Goal: Task Accomplishment & Management: Use online tool/utility

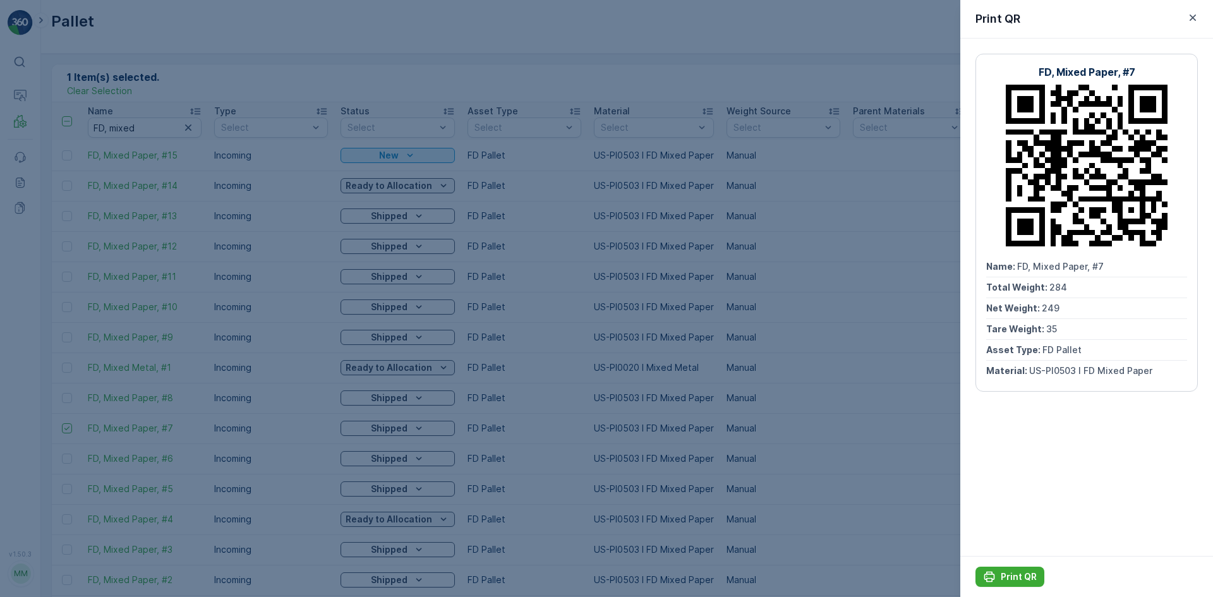
click at [605, 61] on div at bounding box center [606, 298] width 1213 height 597
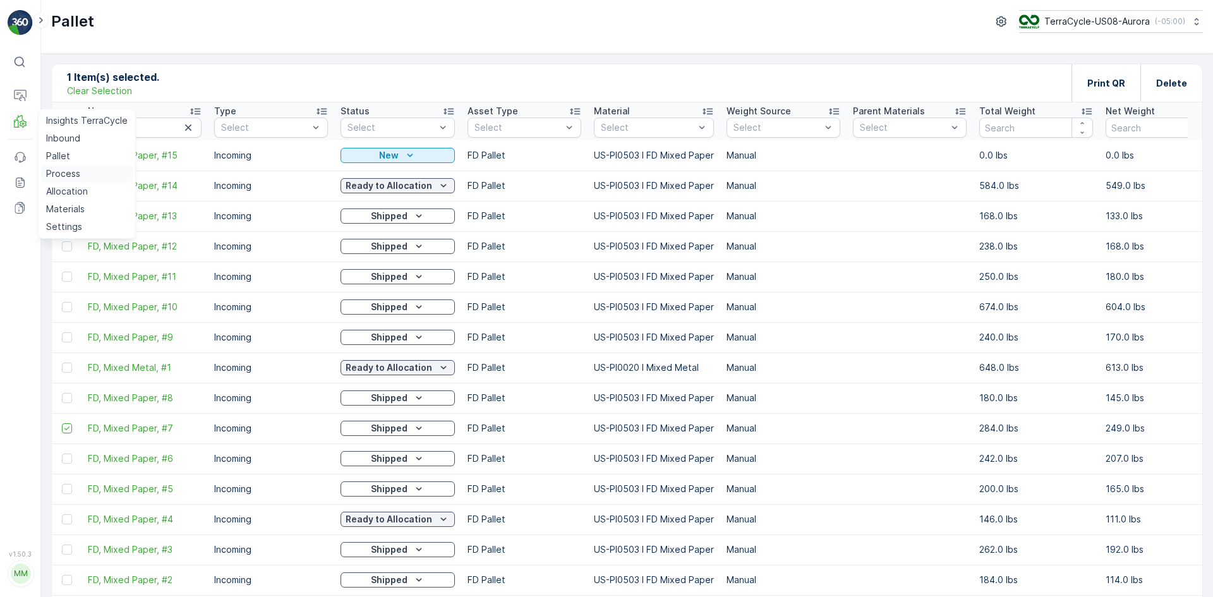
click at [75, 175] on p "Process" at bounding box center [63, 173] width 34 height 13
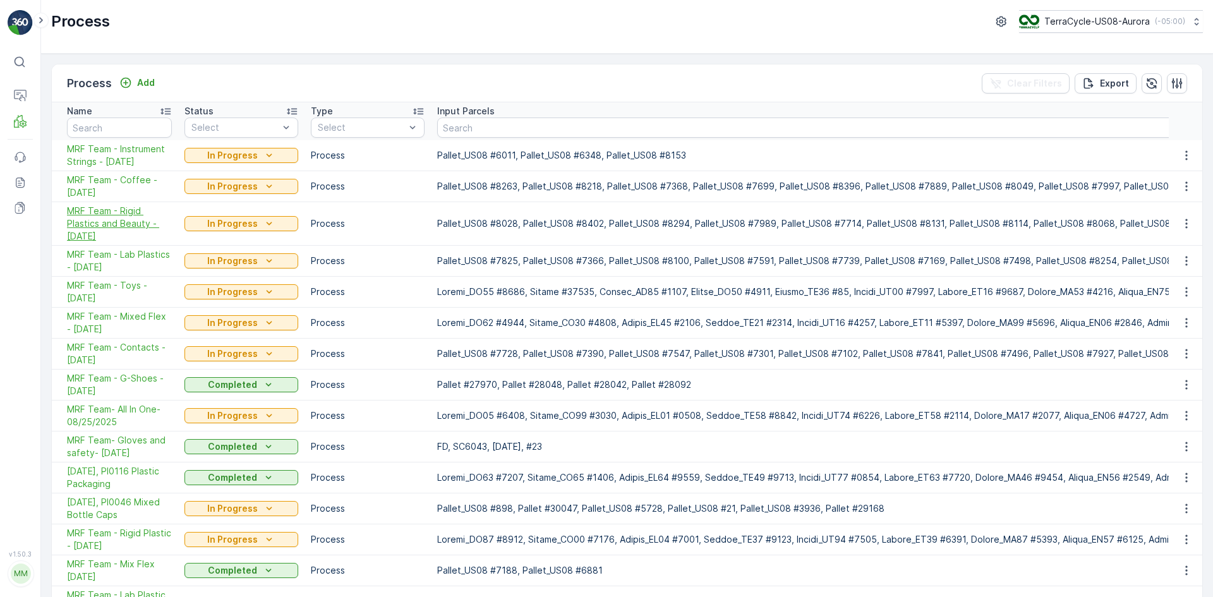
click at [129, 222] on span "MRF Team - Rigid Plastics and Beauty - [DATE]" at bounding box center [119, 224] width 105 height 38
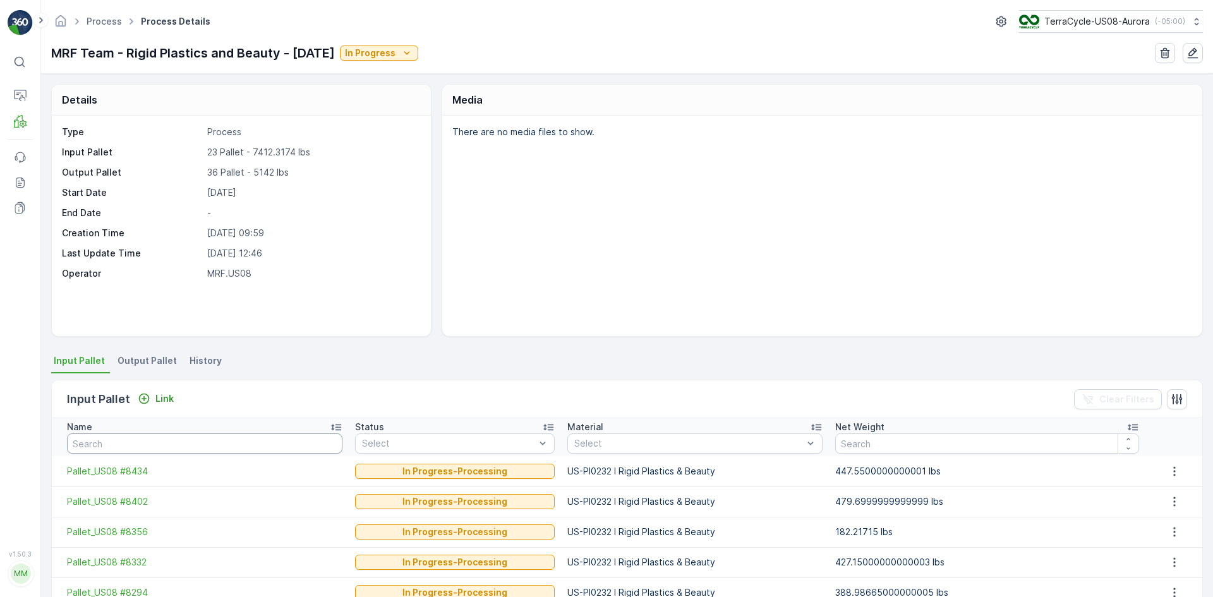
click at [122, 437] on input "text" at bounding box center [204, 443] width 275 height 20
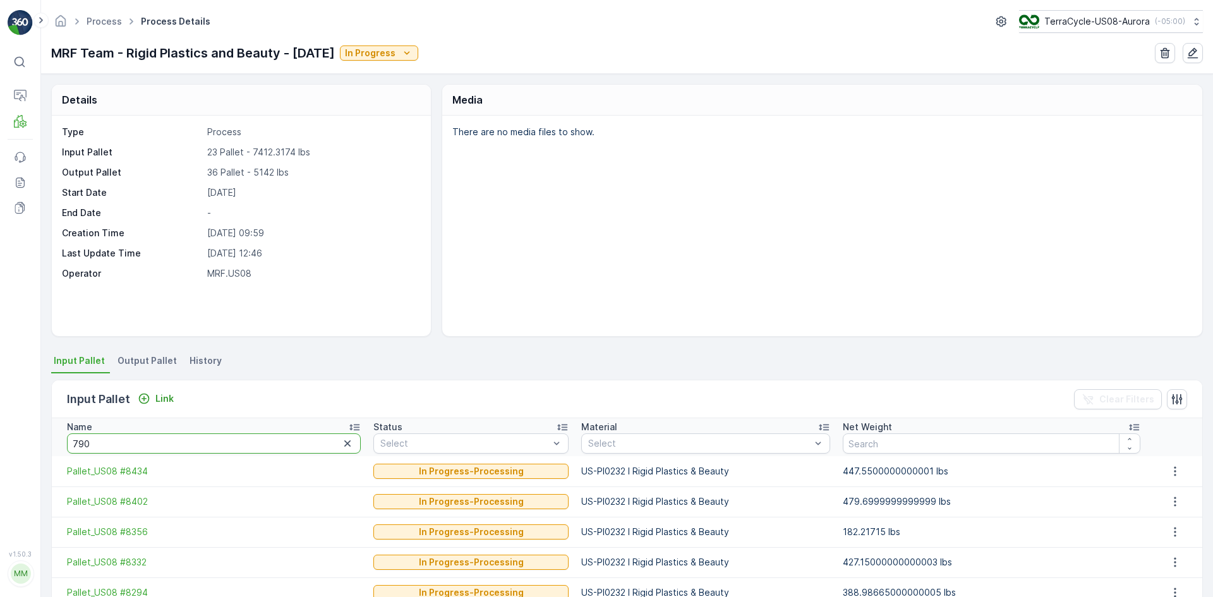
type input "7908"
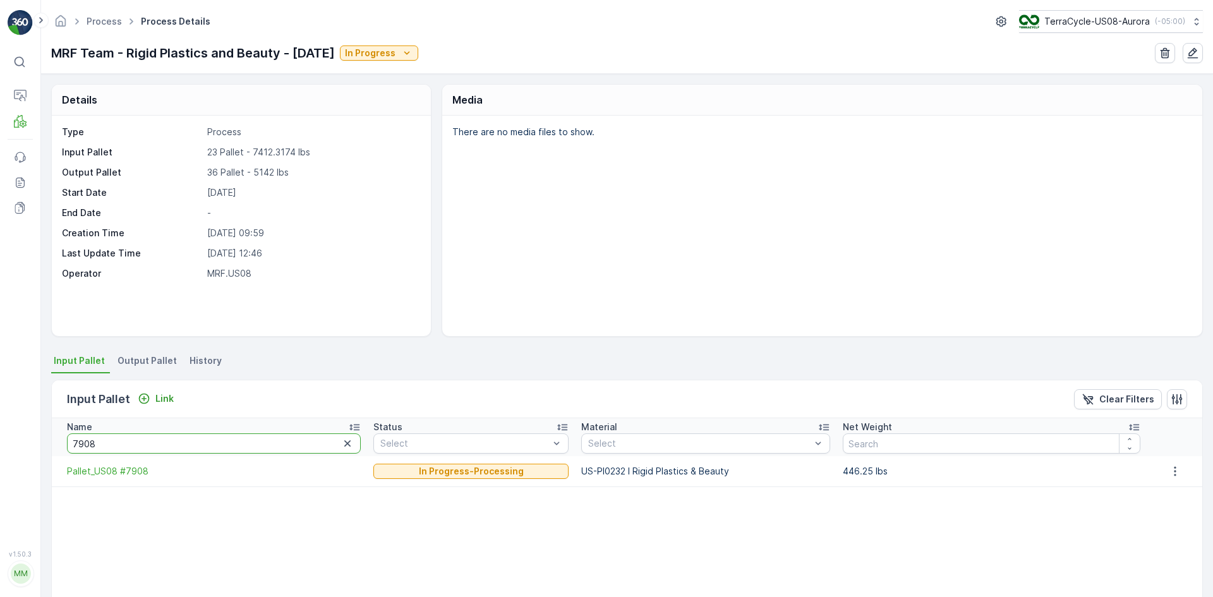
drag, startPoint x: 212, startPoint y: 436, endPoint x: 0, endPoint y: 416, distance: 212.5
click at [0, 416] on div "⌘B Operations MRF Events Reports Documents v 1.50.3 MM MRF.US08 Process Process…" at bounding box center [606, 298] width 1213 height 597
type input "2137"
drag, startPoint x: 98, startPoint y: 438, endPoint x: 59, endPoint y: 447, distance: 39.7
click at [59, 447] on th "Name 2137" at bounding box center [209, 437] width 315 height 38
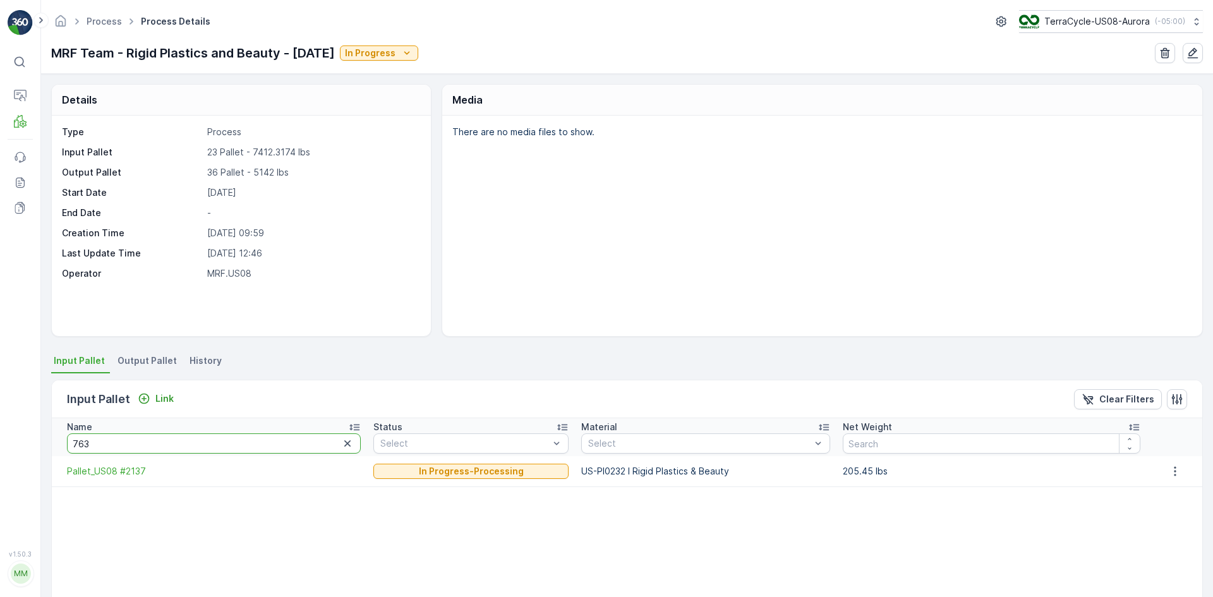
type input "7630"
drag, startPoint x: 128, startPoint y: 440, endPoint x: 57, endPoint y: 438, distance: 71.4
click at [57, 440] on th "Name 7630" at bounding box center [209, 437] width 315 height 38
type input "7580"
drag, startPoint x: 135, startPoint y: 442, endPoint x: 17, endPoint y: 429, distance: 118.9
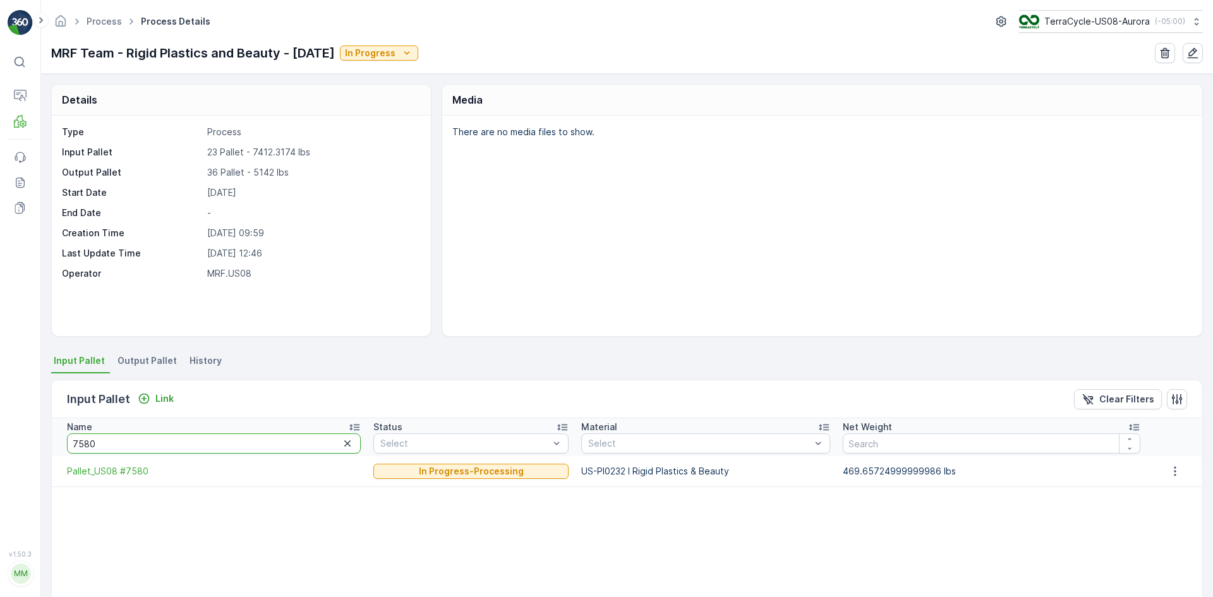
click at [17, 429] on div "⌘B Operations MRF Events Reports Documents v 1.50.3 MM MRF.US08 Process Process…" at bounding box center [606, 298] width 1213 height 597
type input "8131"
click at [341, 447] on icon "button" at bounding box center [347, 443] width 13 height 13
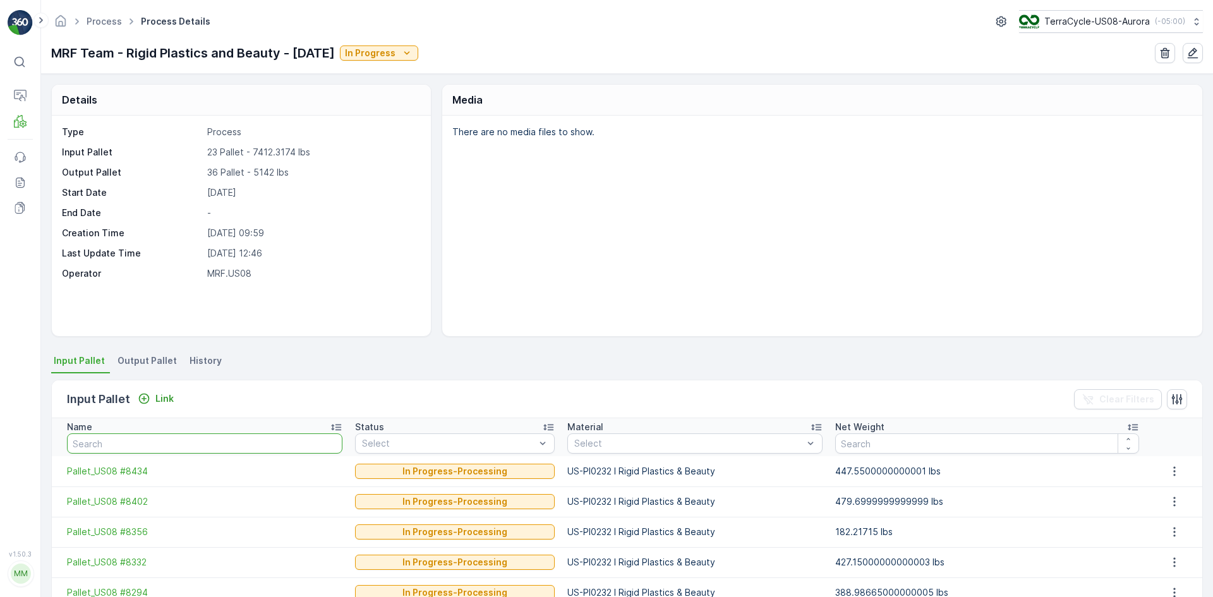
click at [315, 446] on input "text" at bounding box center [204, 443] width 275 height 20
type input "3"
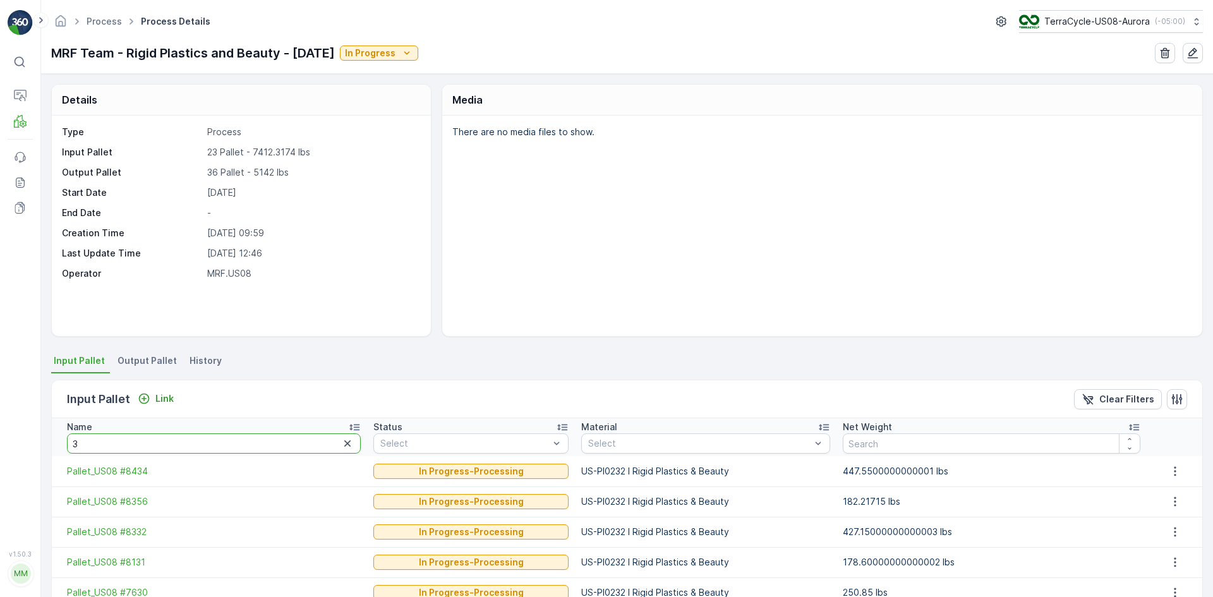
click at [173, 449] on input "3" at bounding box center [214, 443] width 294 height 20
type input "3177"
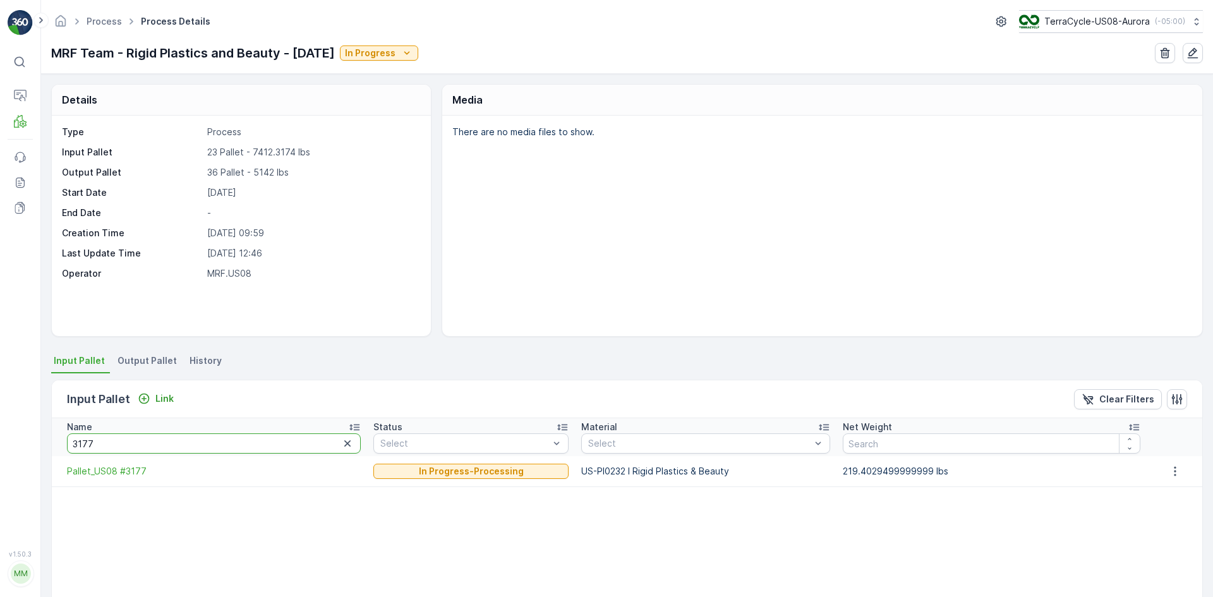
drag, startPoint x: 177, startPoint y: 446, endPoint x: 0, endPoint y: 472, distance: 178.8
click at [0, 472] on div "⌘B Operations MRF Events Reports Documents v 1.50.3 MM MRF.US08 Process Process…" at bounding box center [606, 298] width 1213 height 597
type input "7675"
drag, startPoint x: 95, startPoint y: 444, endPoint x: 0, endPoint y: 440, distance: 94.8
click at [0, 440] on div "⌘B Operations MRF Events Reports Documents v 1.50.3 MM MRF.US08 Process Process…" at bounding box center [606, 298] width 1213 height 597
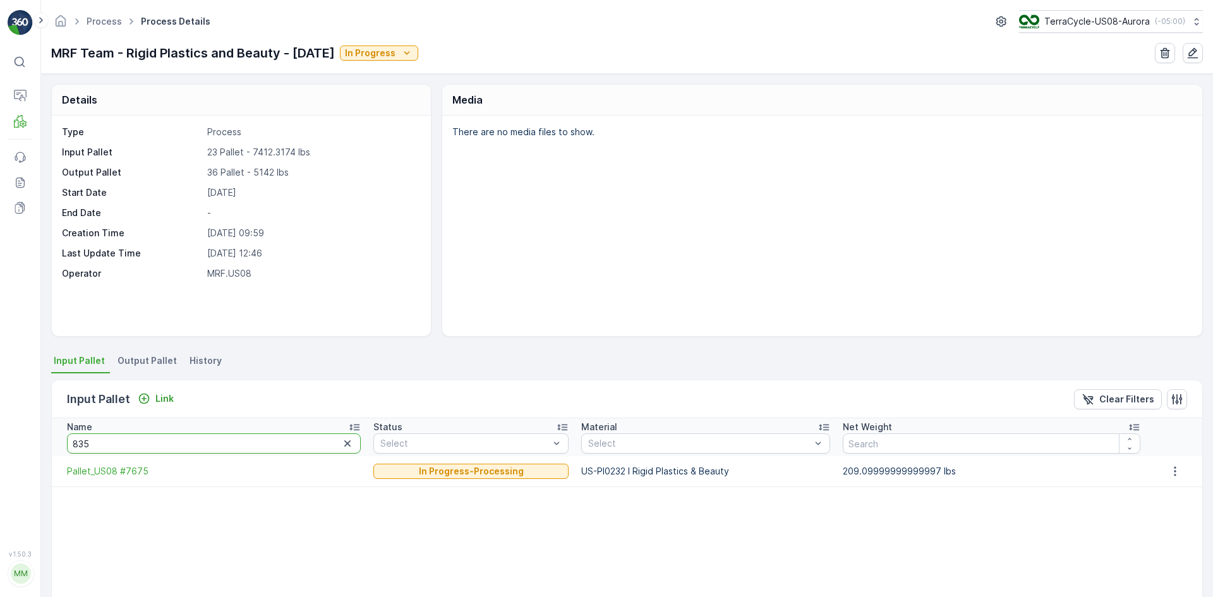
type input "8356"
drag, startPoint x: 162, startPoint y: 451, endPoint x: 43, endPoint y: 440, distance: 119.2
click at [43, 440] on div "Details Type Process Input Pallet 23 Pallet - 7412.3174 lbs Output Pallet 36 Pa…" at bounding box center [627, 335] width 1172 height 523
type input "7848"
drag, startPoint x: 107, startPoint y: 443, endPoint x: 0, endPoint y: 421, distance: 109.0
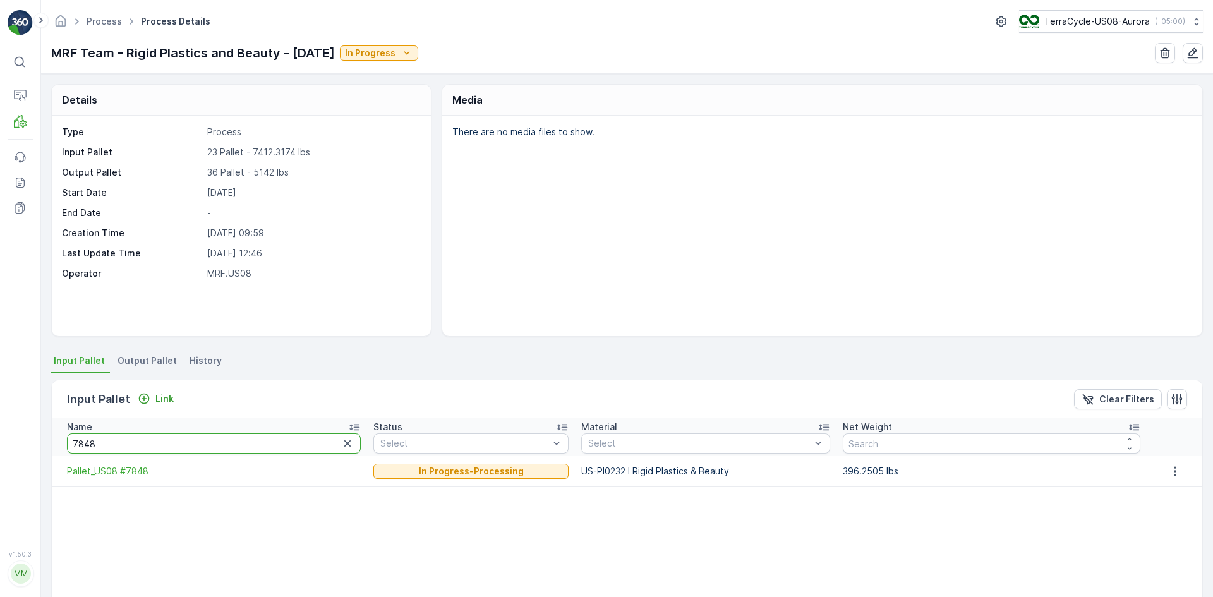
click at [0, 421] on div "⌘B Operations MRF Events Reports Documents v 1.50.3 MM MRF.US08 Process Process…" at bounding box center [606, 298] width 1213 height 597
type input "7771"
drag, startPoint x: 160, startPoint y: 441, endPoint x: 64, endPoint y: 433, distance: 96.4
click at [64, 433] on th "Name 7771" at bounding box center [209, 437] width 315 height 38
type input "8332"
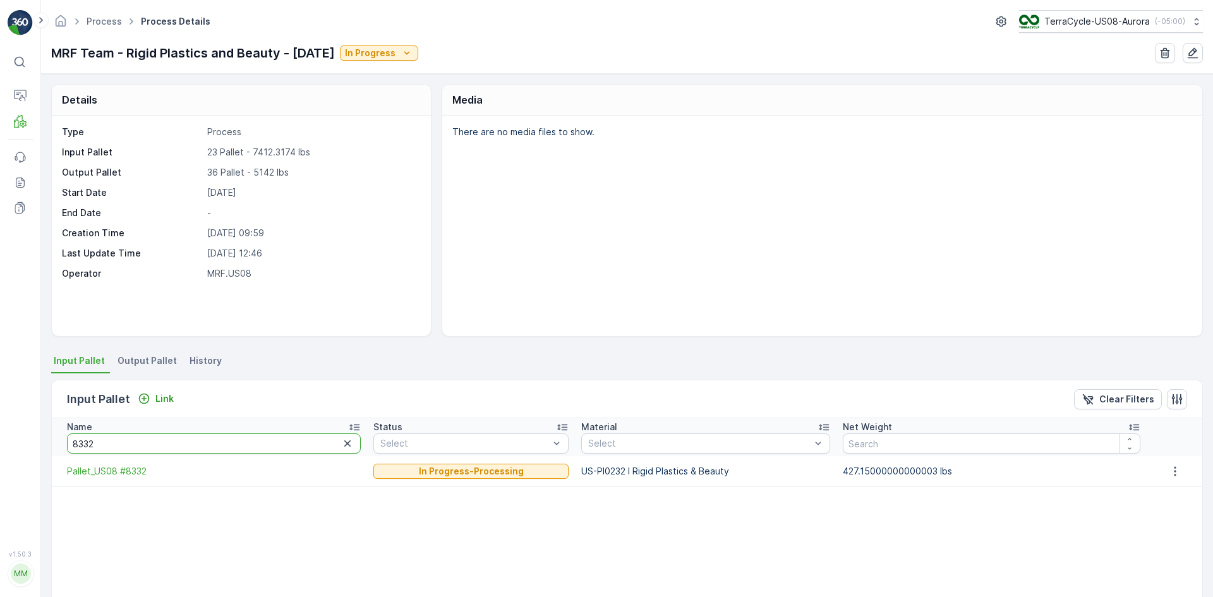
drag, startPoint x: 109, startPoint y: 445, endPoint x: 23, endPoint y: 428, distance: 87.5
click at [23, 428] on div "⌘B Operations MRF Events Reports Documents v 1.50.3 MM MRF.US08 Process Process…" at bounding box center [606, 298] width 1213 height 597
type input "8160"
drag, startPoint x: 112, startPoint y: 442, endPoint x: 47, endPoint y: 435, distance: 64.7
click at [47, 435] on div "Details Type Process Input Pallet 23 Pallet - 7412.3174 lbs Output Pallet 36 Pa…" at bounding box center [627, 335] width 1172 height 523
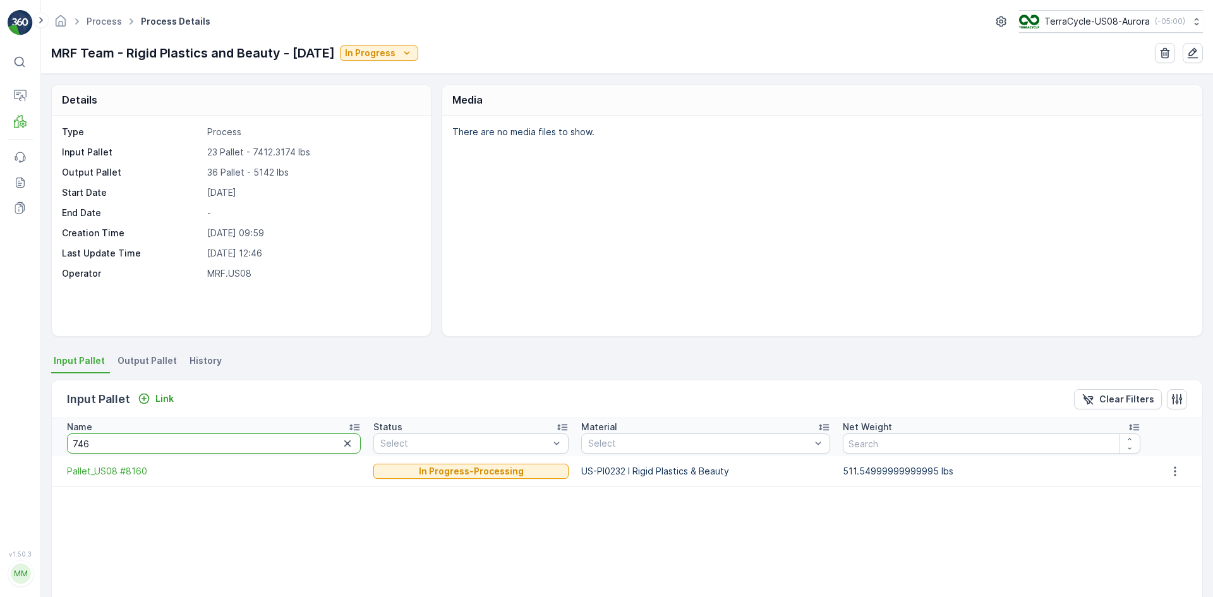
type input "7464"
drag, startPoint x: 136, startPoint y: 436, endPoint x: 44, endPoint y: 433, distance: 91.6
click at [44, 433] on div "Details Type Process Input Pallet 23 Pallet - 7412.3174 lbs Output Pallet 36 Pa…" at bounding box center [627, 335] width 1172 height 523
type input "8114"
drag, startPoint x: 133, startPoint y: 442, endPoint x: 0, endPoint y: 443, distance: 133.3
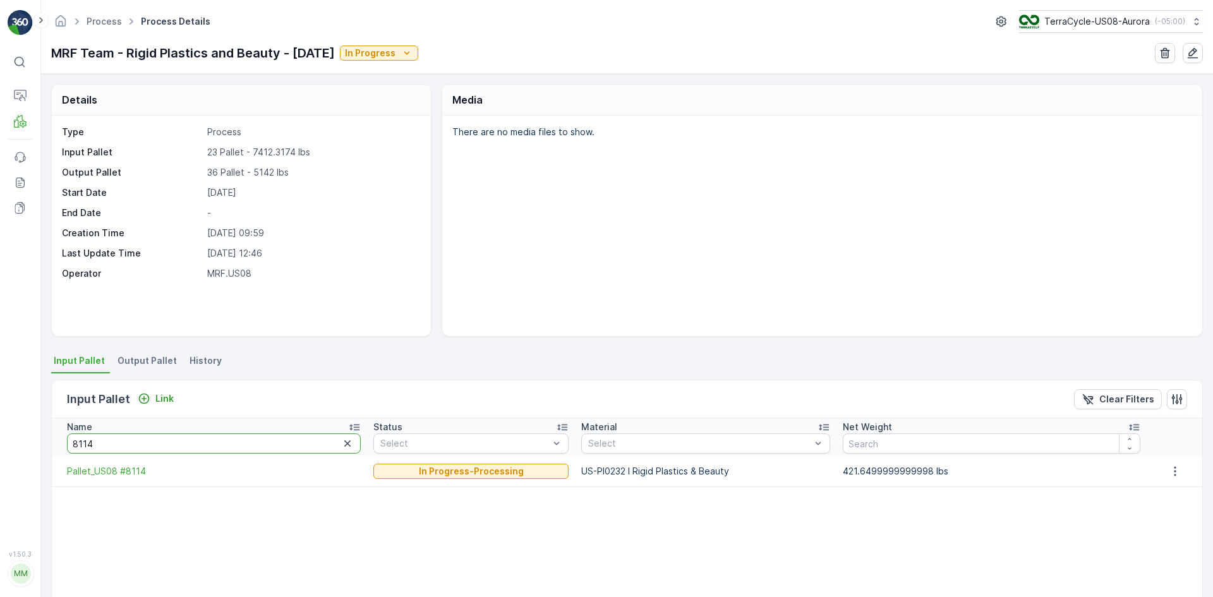
click at [0, 443] on div "⌘B Operations MRF Events Reports Documents v 1.50.3 MM MRF.US08 Process Process…" at bounding box center [606, 298] width 1213 height 597
type input "8068"
drag, startPoint x: 111, startPoint y: 442, endPoint x: 51, endPoint y: 435, distance: 60.4
click at [51, 435] on div "Input Pallet Link Clear Filters Name 8068 Status Select Material Select Net Wei…" at bounding box center [627, 571] width 1152 height 382
type input "7916"
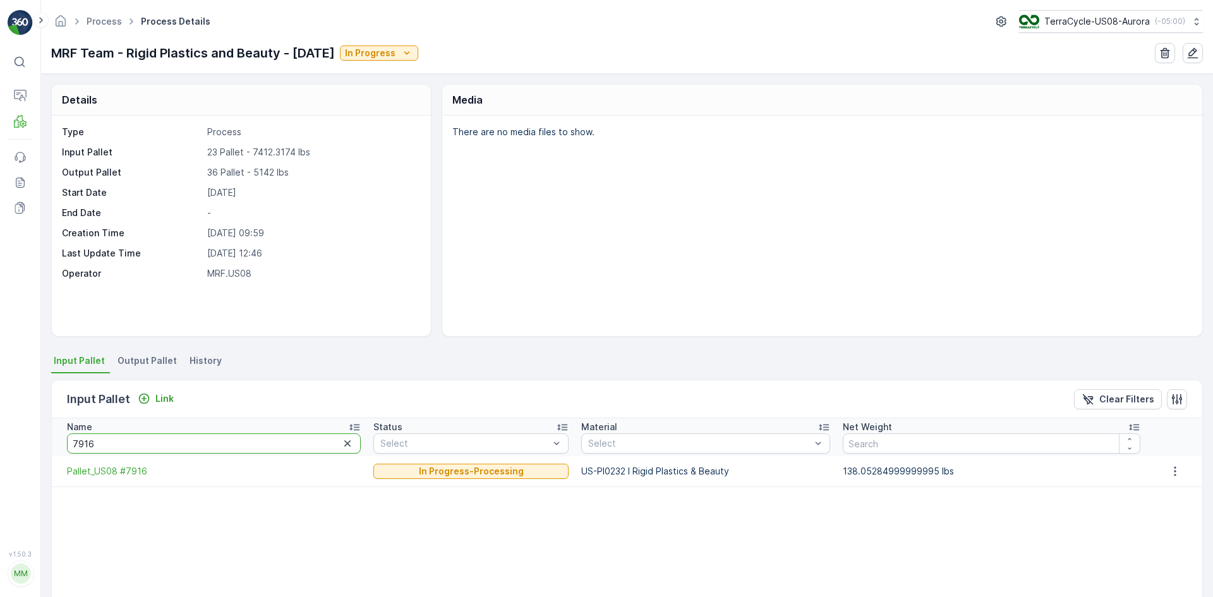
drag, startPoint x: 76, startPoint y: 443, endPoint x: 0, endPoint y: 440, distance: 76.5
click at [0, 440] on div "⌘B Operations MRF Events Reports Documents v 1.50.3 MM MRF.US08 Process Process…" at bounding box center [606, 298] width 1213 height 597
type input "7710"
drag, startPoint x: 95, startPoint y: 450, endPoint x: 86, endPoint y: 448, distance: 9.2
click at [86, 448] on input "7710" at bounding box center [214, 443] width 294 height 20
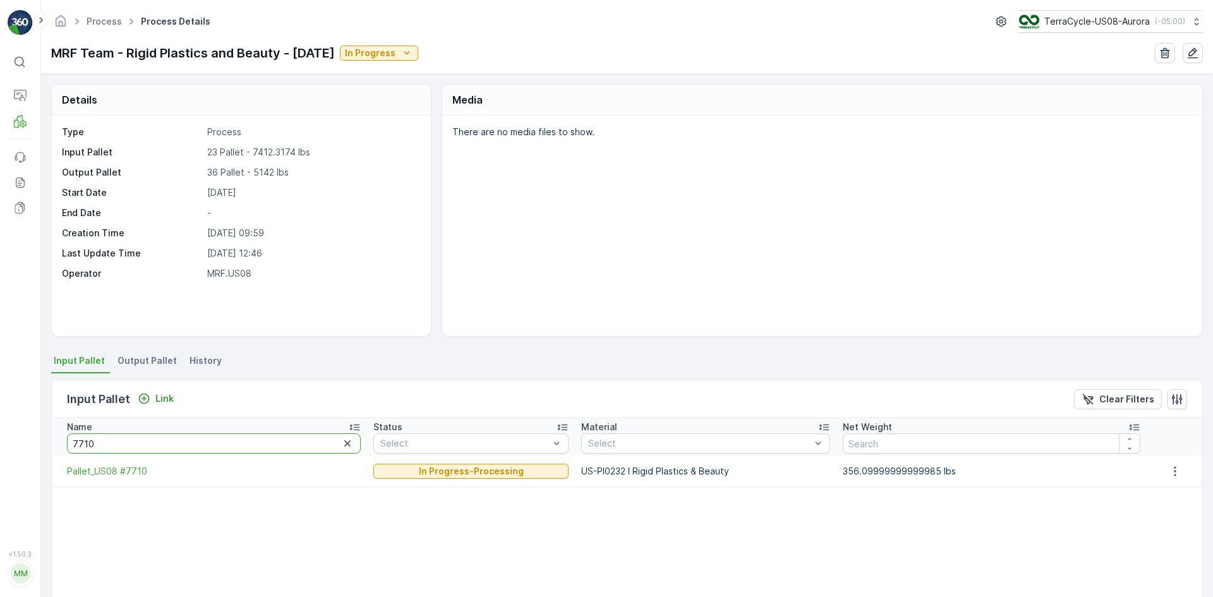
type input "7714"
drag, startPoint x: 110, startPoint y: 444, endPoint x: 39, endPoint y: 441, distance: 71.4
click at [39, 441] on div "⌘B Operations MRF Events Reports Documents v 1.50.3 MM MRF.US08 Process Process…" at bounding box center [606, 298] width 1213 height 597
type input "8247"
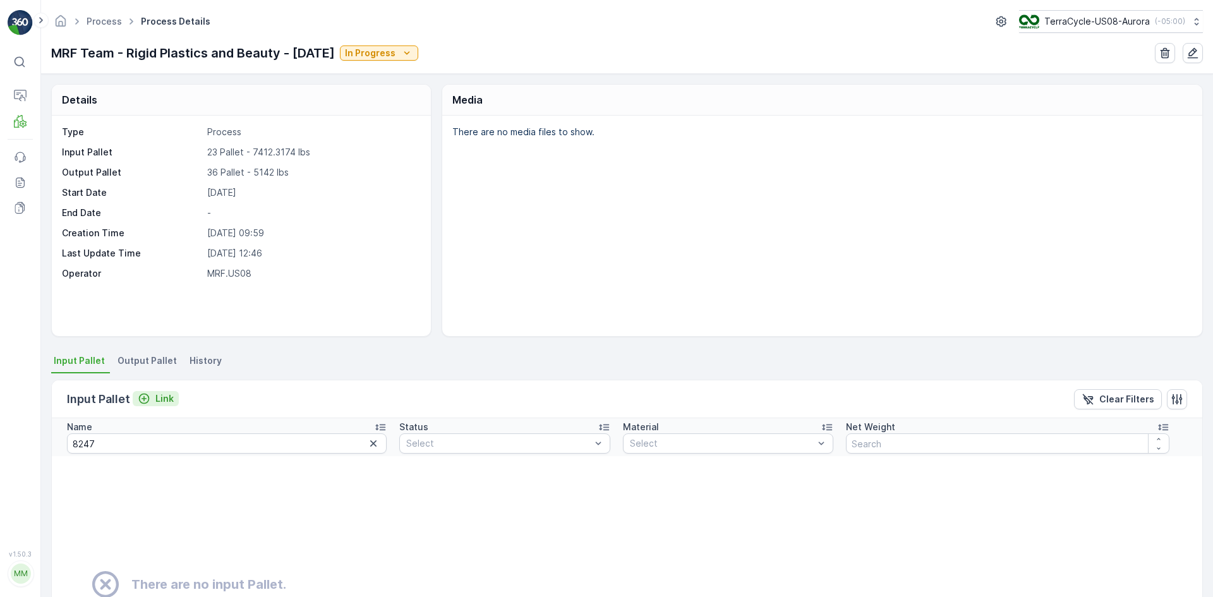
click at [158, 395] on p "Link" at bounding box center [164, 398] width 18 height 13
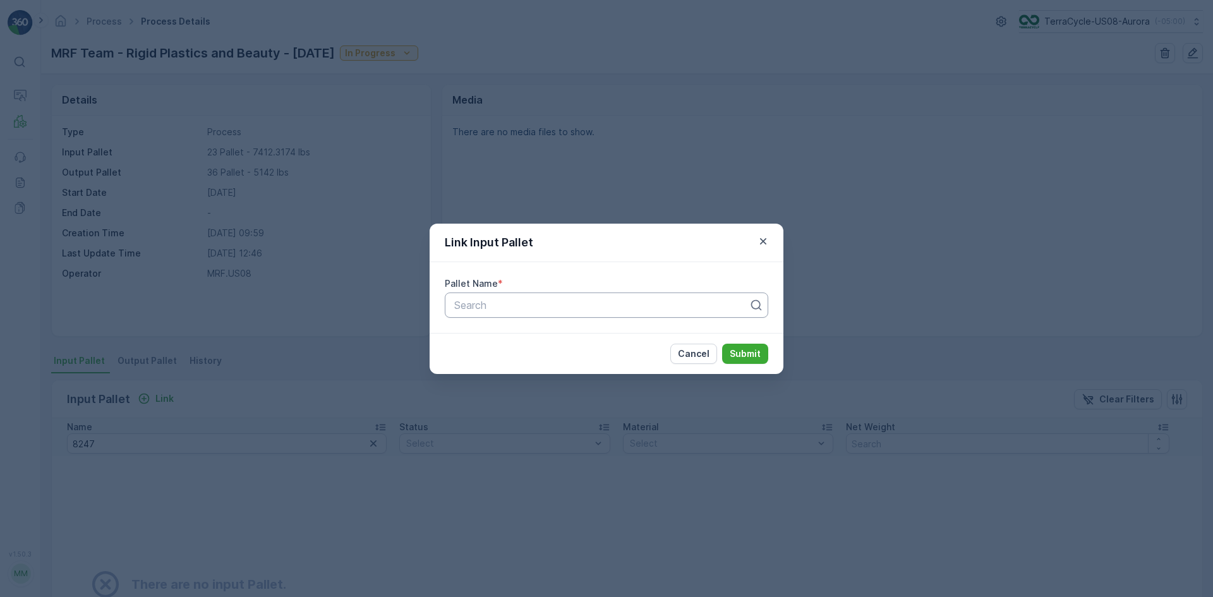
click at [560, 294] on div "Search" at bounding box center [606, 304] width 323 height 25
type input "8247"
click at [581, 352] on div "Pallet_US08 #8247" at bounding box center [606, 357] width 308 height 11
click at [753, 361] on button "Submit" at bounding box center [745, 354] width 46 height 20
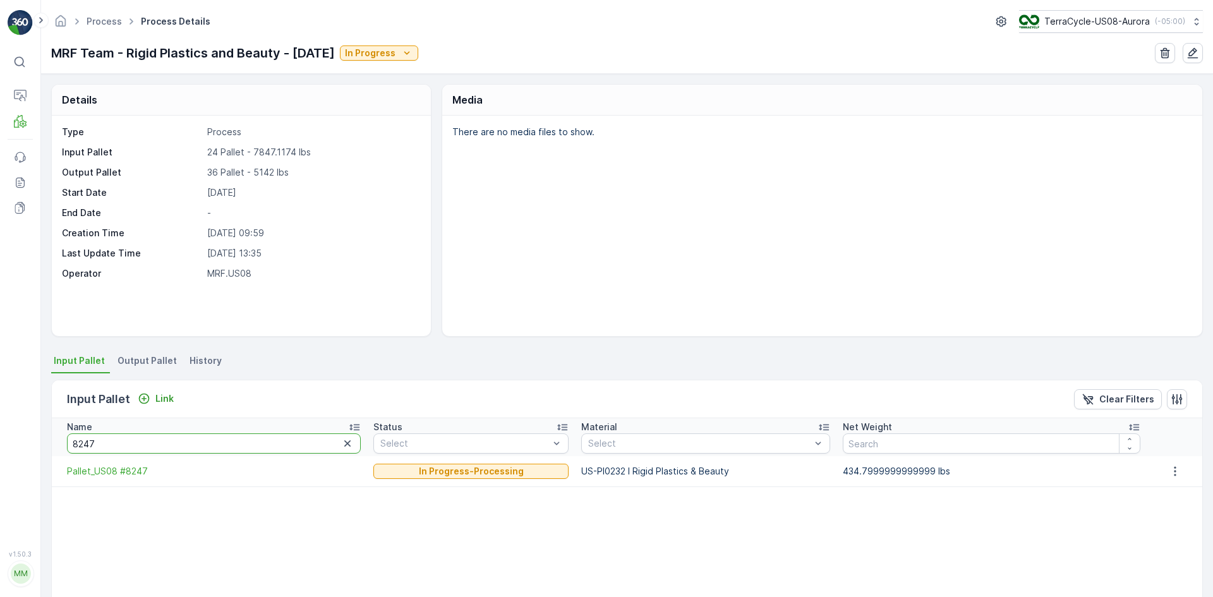
drag, startPoint x: 116, startPoint y: 433, endPoint x: 0, endPoint y: 390, distance: 123.5
click at [0, 390] on div "⌘B Operations MRF Events Reports Documents v 1.50.3 MM MRF.US08 Process Process…" at bounding box center [606, 298] width 1213 height 597
type input "8268"
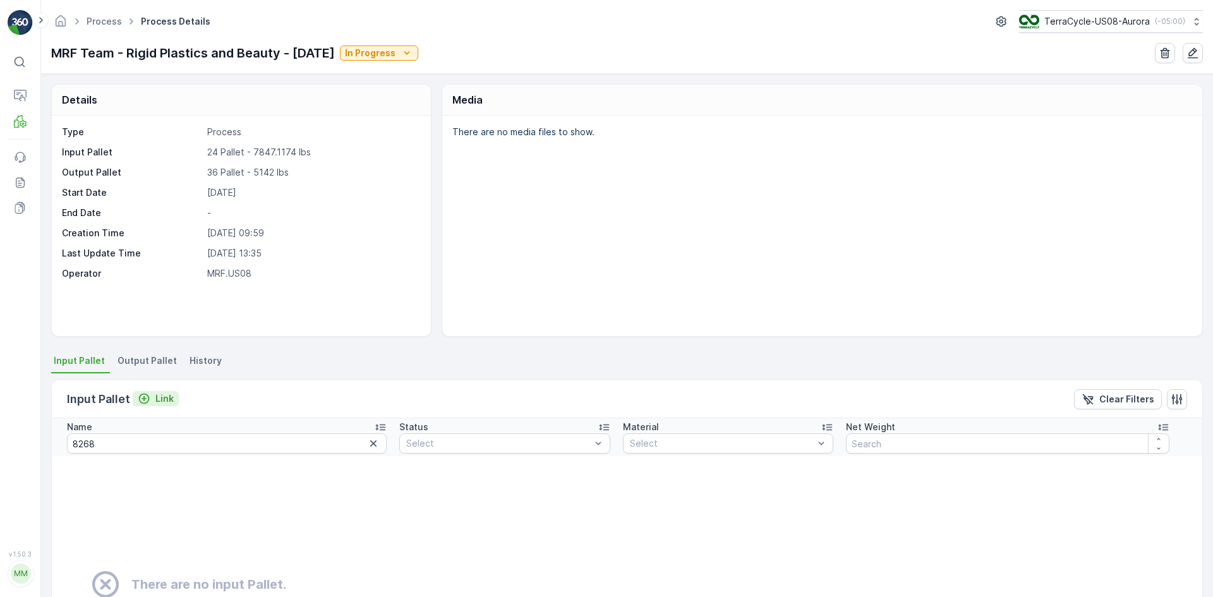
click at [156, 402] on p "Link" at bounding box center [164, 398] width 18 height 13
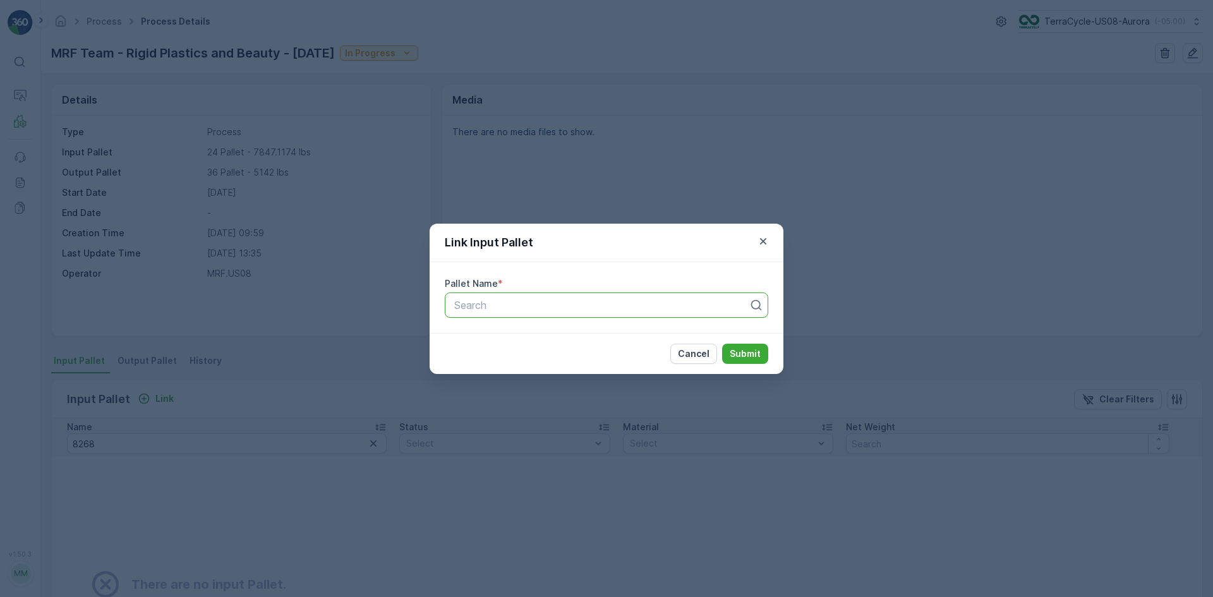
click at [570, 310] on div at bounding box center [601, 304] width 297 height 11
type input "8268"
click at [589, 353] on div "Pallet_US08 #8268" at bounding box center [606, 357] width 308 height 11
click at [752, 357] on p "Submit" at bounding box center [745, 353] width 31 height 13
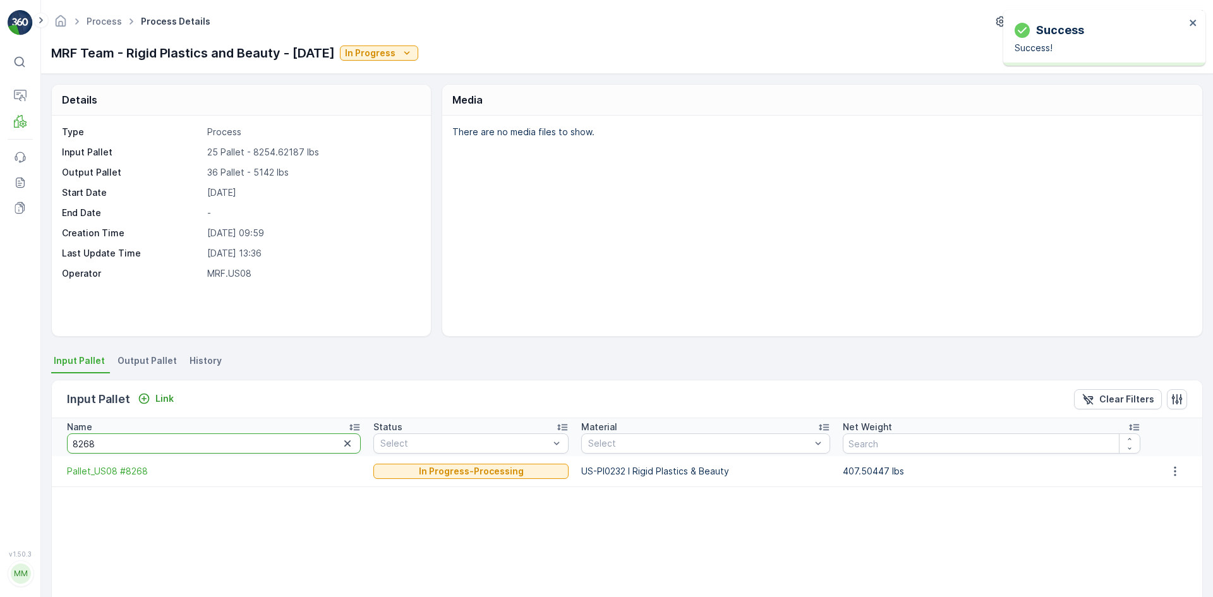
drag, startPoint x: 133, startPoint y: 437, endPoint x: 22, endPoint y: 442, distance: 111.3
click at [22, 442] on div "⌘B Operations MRF Events Reports Documents v 1.50.3 MM MRF.US08 Process Process…" at bounding box center [606, 298] width 1213 height 597
type input "8"
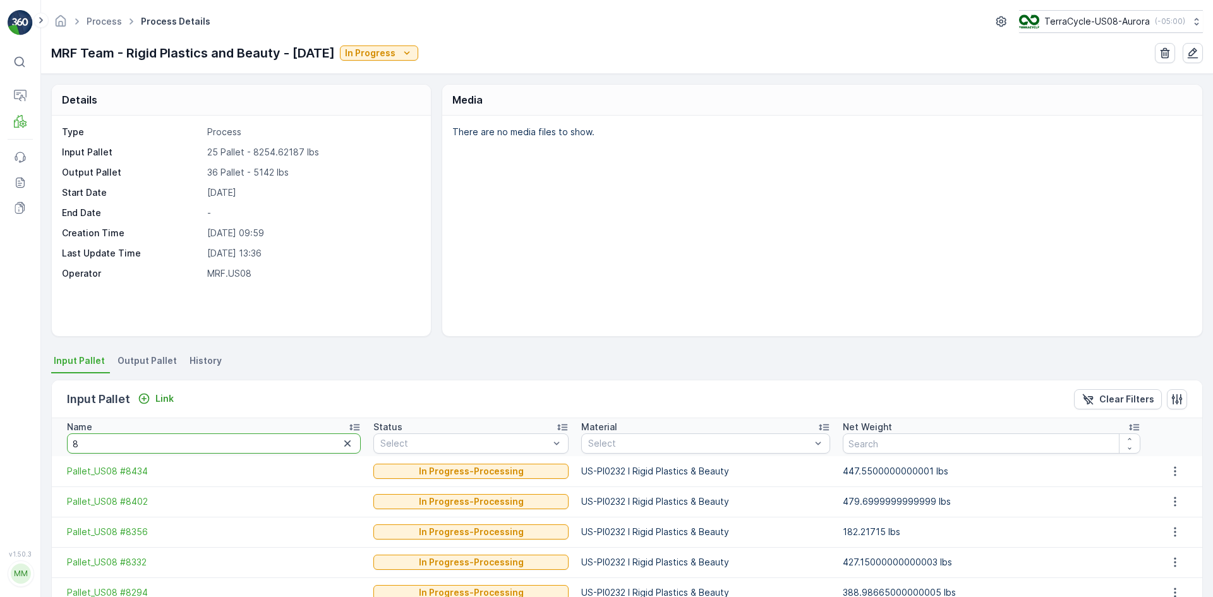
click at [78, 450] on input "8" at bounding box center [214, 443] width 294 height 20
type input "8054"
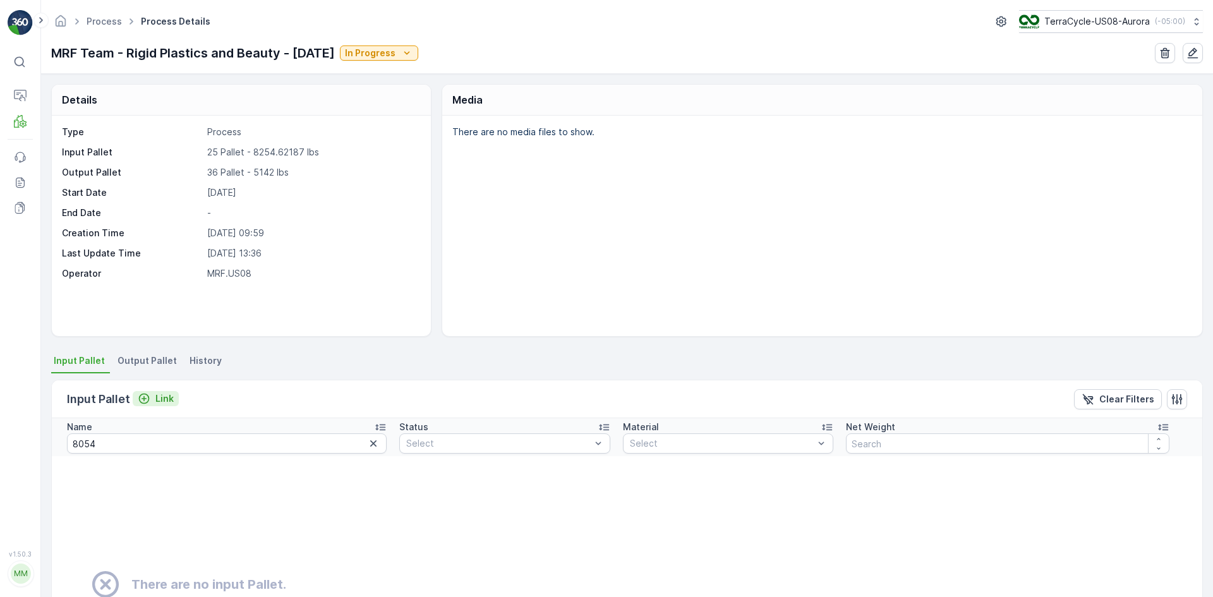
click at [157, 402] on p "Link" at bounding box center [164, 398] width 18 height 13
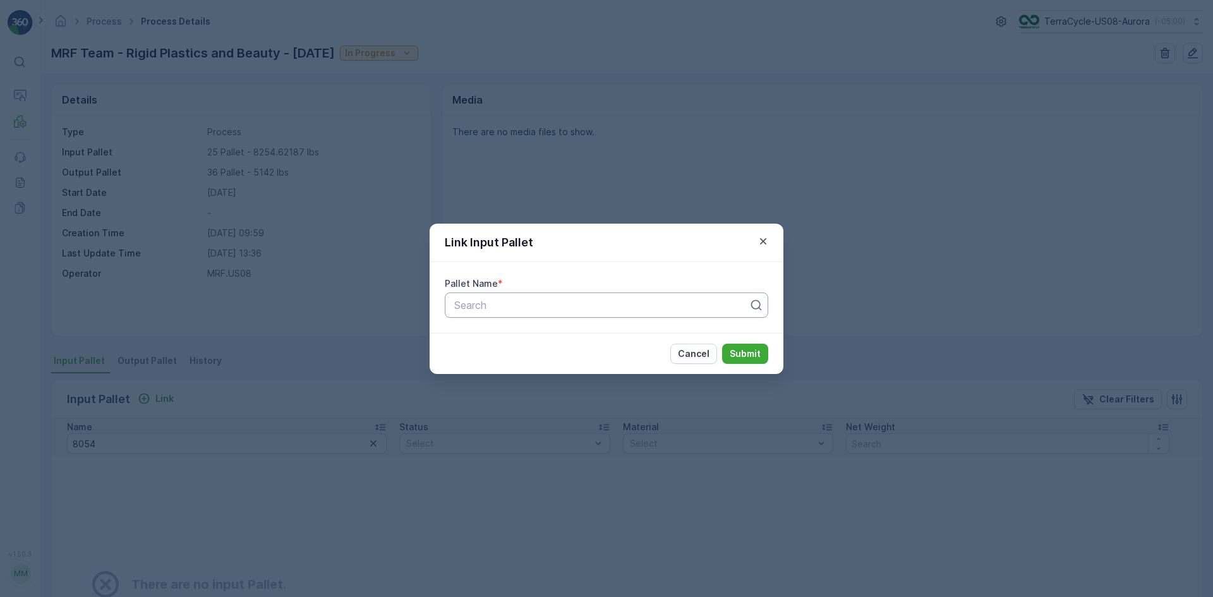
click at [462, 304] on div at bounding box center [601, 304] width 297 height 11
type input "8054"
click at [538, 336] on span "Pallet_US08 #8054" at bounding box center [498, 335] width 92 height 11
click at [734, 349] on p "Submit" at bounding box center [745, 353] width 31 height 13
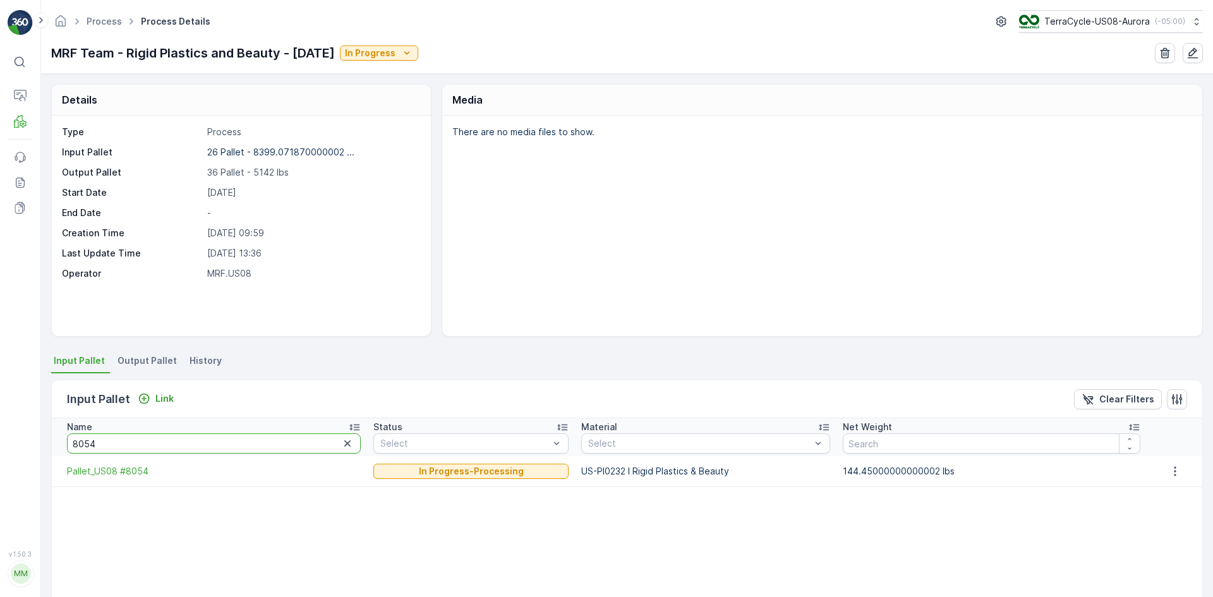
drag, startPoint x: 198, startPoint y: 442, endPoint x: 52, endPoint y: 435, distance: 146.1
click at [52, 435] on th "Name 8054" at bounding box center [209, 437] width 315 height 38
type input "8402"
drag, startPoint x: 102, startPoint y: 449, endPoint x: 78, endPoint y: 438, distance: 25.7
click at [78, 438] on input "8402" at bounding box center [214, 443] width 294 height 20
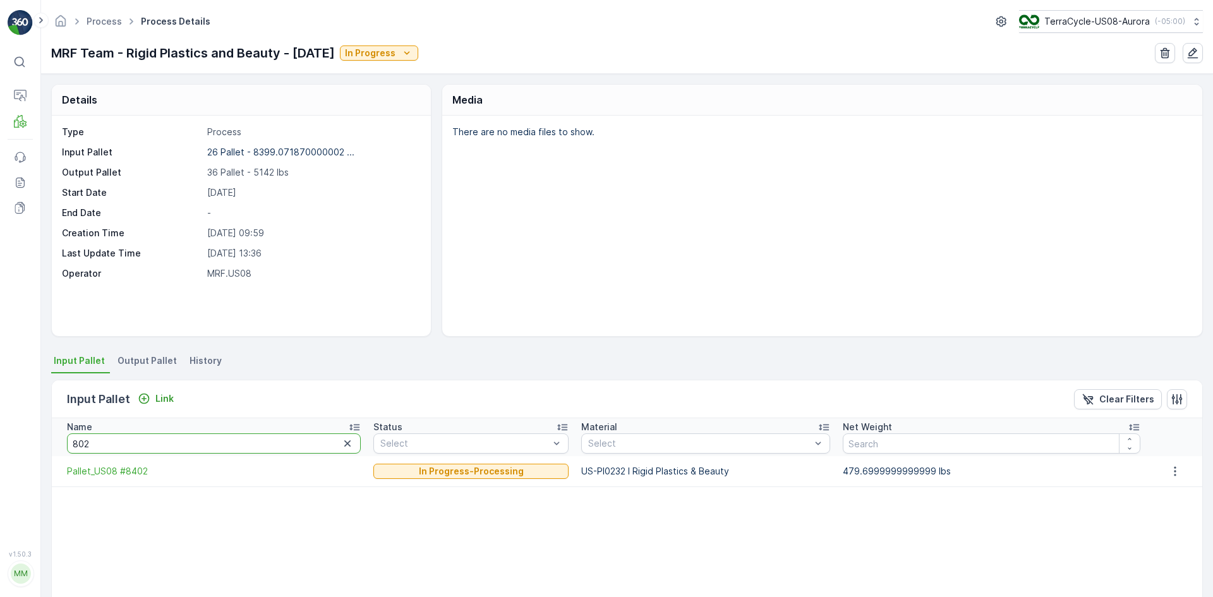
type input "8028"
drag, startPoint x: 119, startPoint y: 443, endPoint x: 0, endPoint y: 430, distance: 119.5
click at [0, 430] on div "⌘B Operations MRF Events Reports Documents v 1.50.3 MM MRF.US08 Process Process…" at bounding box center [606, 298] width 1213 height 597
type input "81"
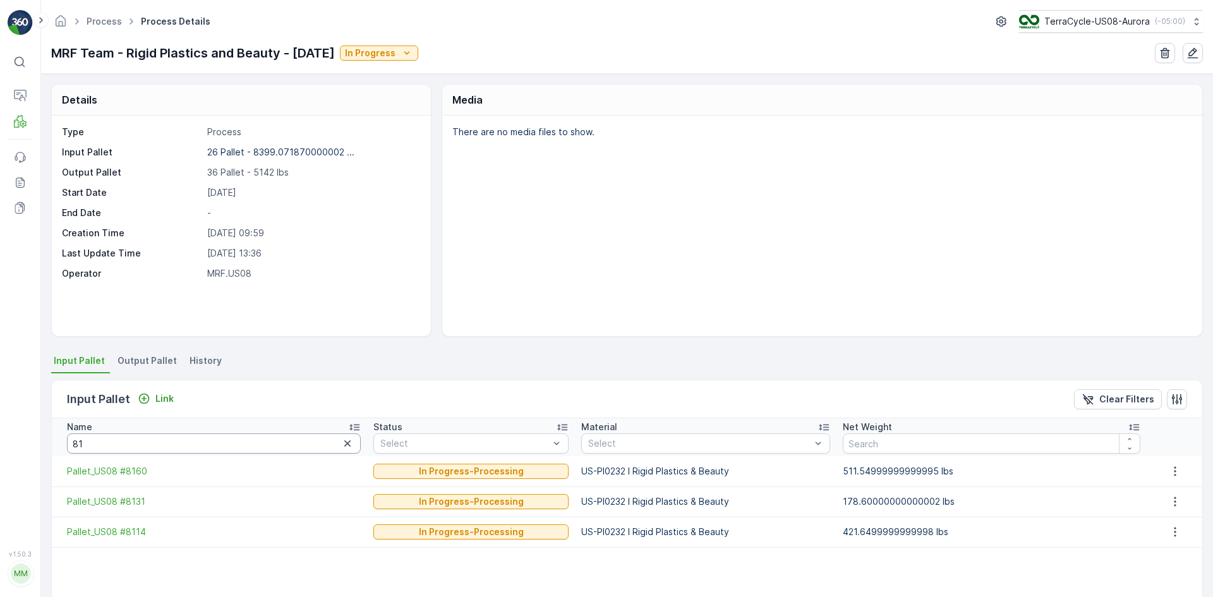
click at [100, 436] on input "81" at bounding box center [214, 443] width 294 height 20
drag, startPoint x: 105, startPoint y: 436, endPoint x: 45, endPoint y: 437, distance: 60.0
click at [45, 437] on div "Details Type Process Input Pallet 26 Pallet - 8399.071870000002 ... Output Pall…" at bounding box center [627, 335] width 1172 height 523
type input "7580"
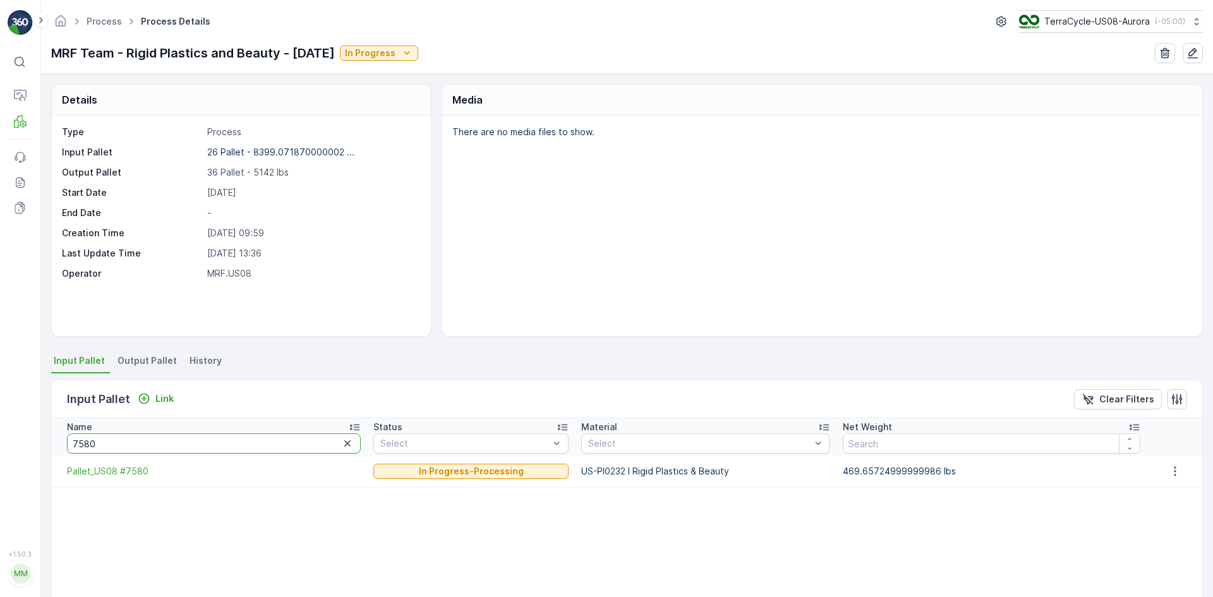
drag, startPoint x: 111, startPoint y: 443, endPoint x: 1, endPoint y: 423, distance: 111.2
click at [4, 426] on div "⌘B Operations MRF Events Reports Documents v 1.50.3 MM MRF.US08 Process Process…" at bounding box center [606, 298] width 1213 height 597
type input "7630"
drag, startPoint x: 138, startPoint y: 449, endPoint x: 0, endPoint y: 443, distance: 137.8
click at [6, 444] on div "⌘B Operations MRF Events Reports Documents v 1.50.3 MM MRF.US08 Process Process…" at bounding box center [606, 298] width 1213 height 597
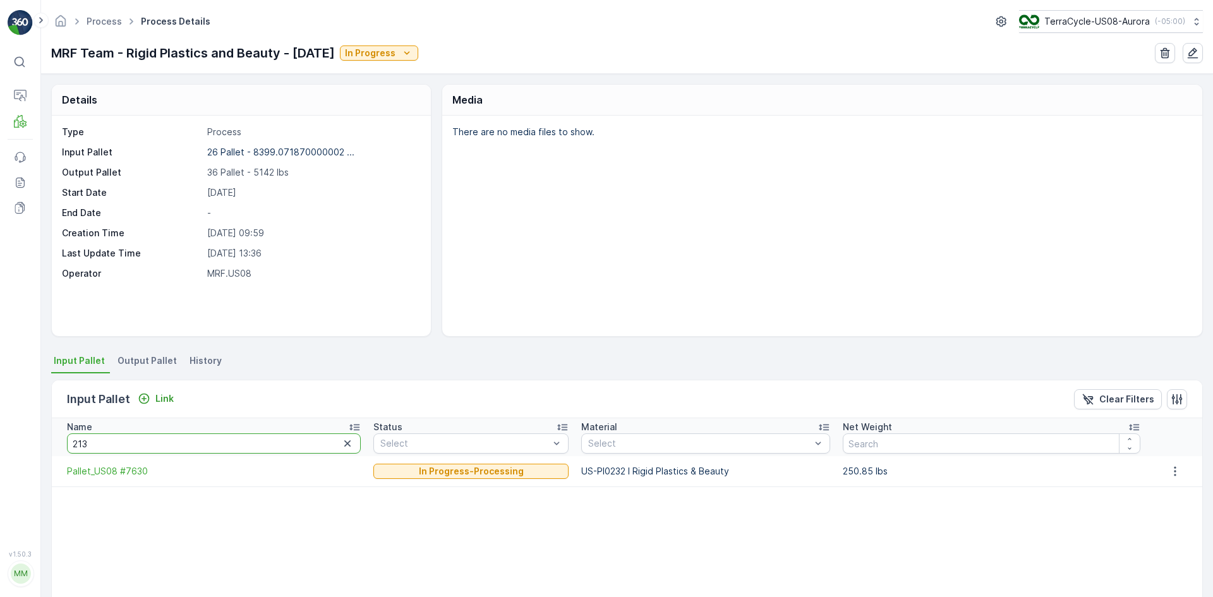
type input "2137"
drag, startPoint x: 124, startPoint y: 448, endPoint x: 0, endPoint y: 419, distance: 127.0
click at [0, 419] on div "⌘B Operations MRF Events Reports Documents v 1.50.3 MM MRF.US08 Process Process…" at bounding box center [606, 298] width 1213 height 597
type input "7908"
click at [341, 441] on icon "button" at bounding box center [347, 443] width 13 height 13
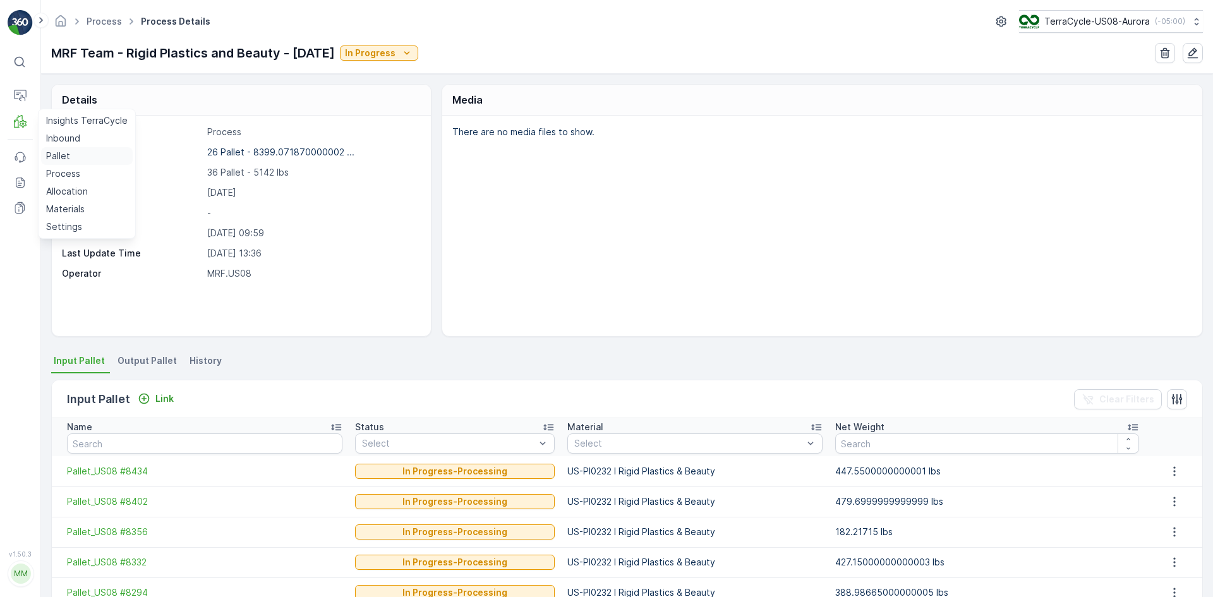
click at [69, 159] on p "Pallet" at bounding box center [58, 156] width 24 height 13
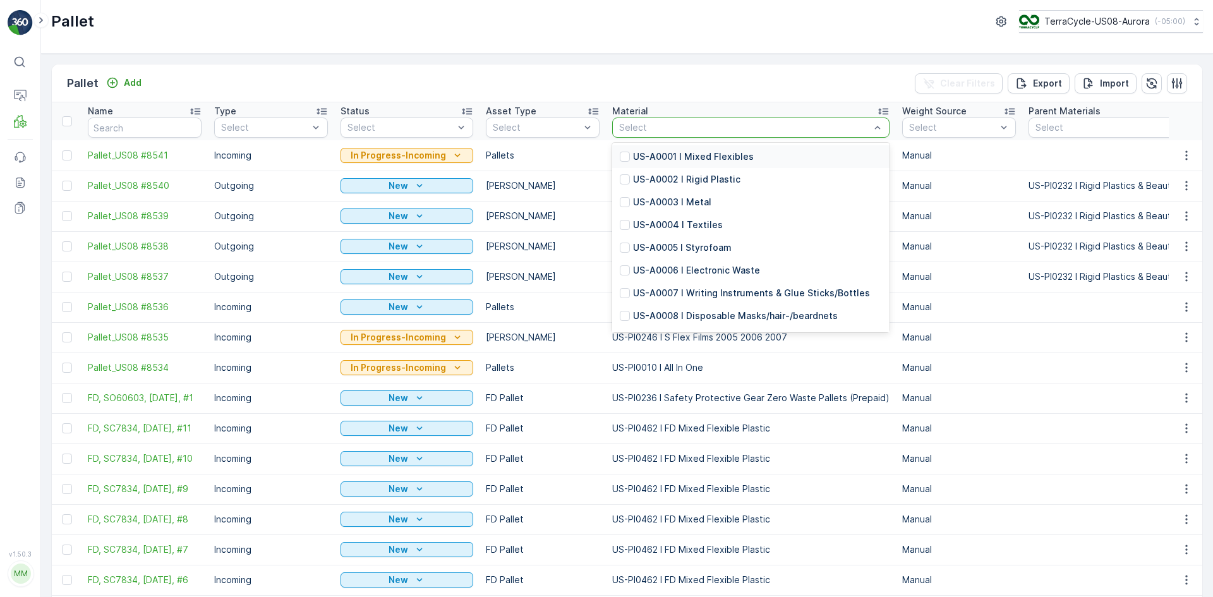
click at [656, 128] on div at bounding box center [744, 128] width 253 height 10
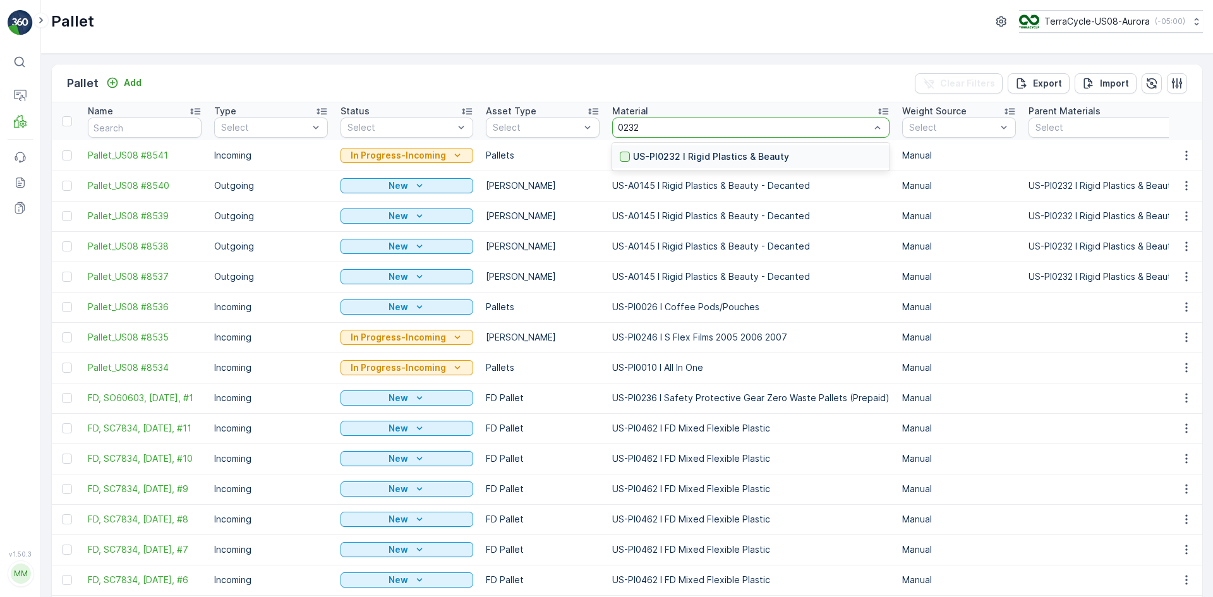
click at [621, 153] on div at bounding box center [625, 157] width 10 height 10
click at [662, 120] on div "Select" at bounding box center [750, 127] width 277 height 20
click at [620, 155] on div at bounding box center [625, 157] width 10 height 10
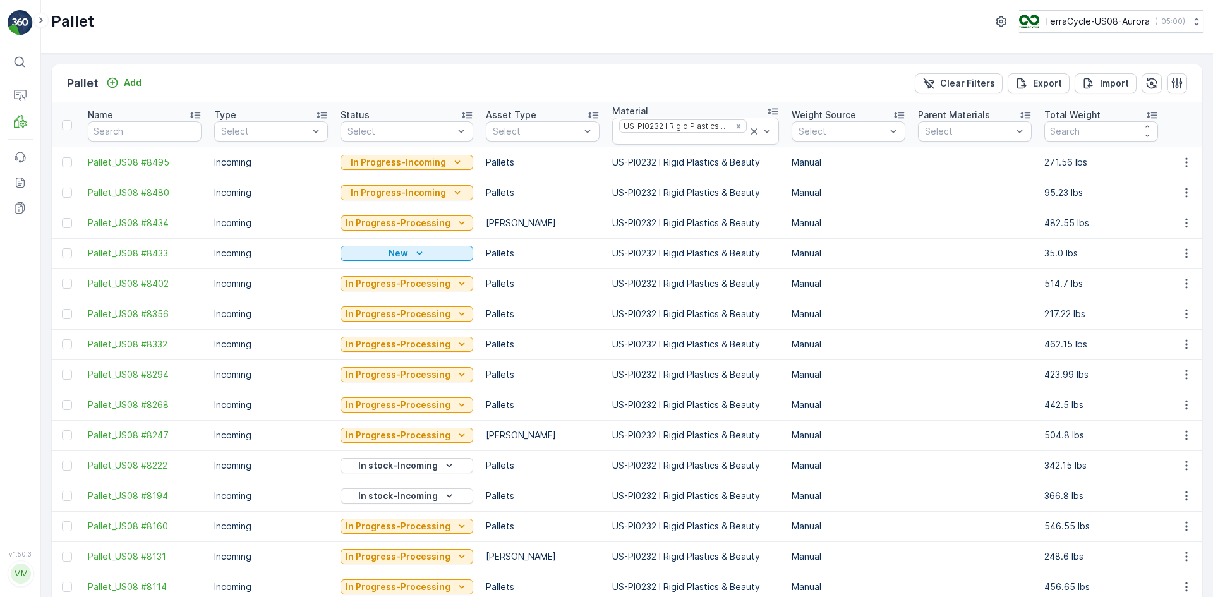
click at [356, 203] on td "In Progress-Incoming" at bounding box center [406, 192] width 145 height 30
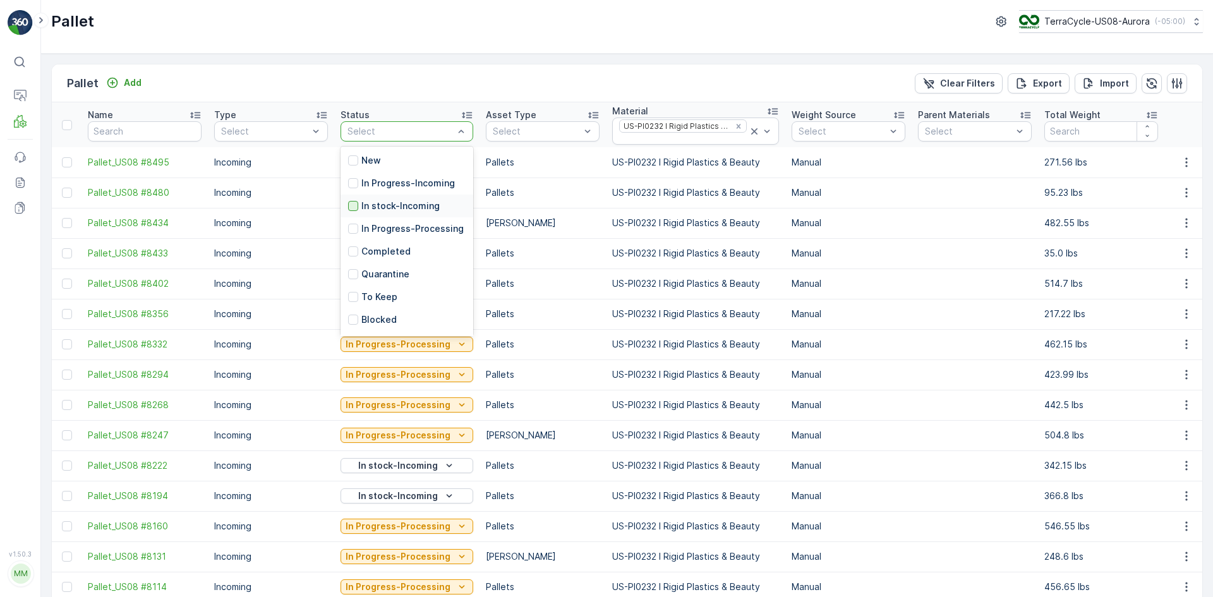
click at [349, 205] on div at bounding box center [353, 206] width 10 height 10
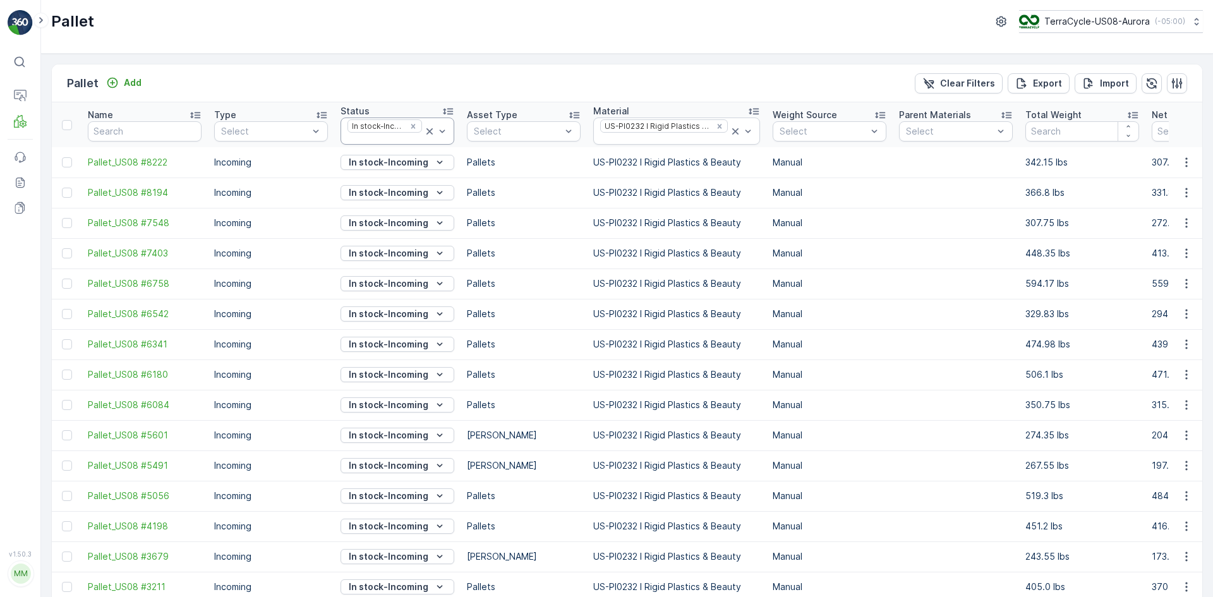
click at [431, 129] on icon at bounding box center [429, 131] width 6 height 6
click at [729, 132] on icon at bounding box center [735, 131] width 13 height 13
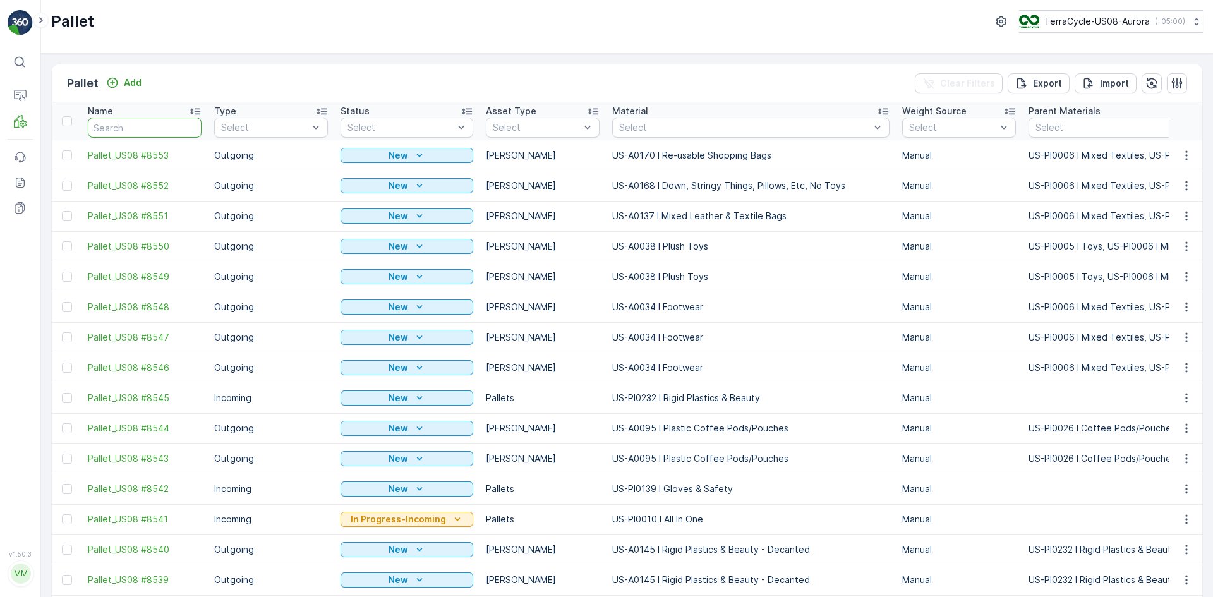
type input "Pallet #22587"
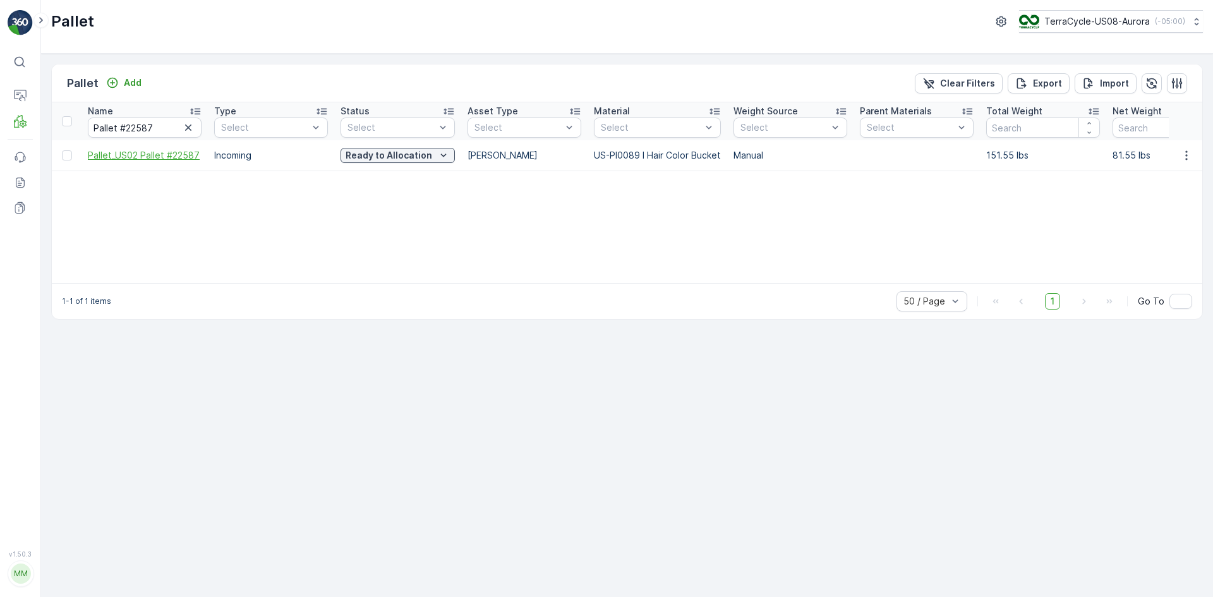
click at [159, 160] on span "Pallet_US02 Pallet #22587" at bounding box center [145, 155] width 114 height 13
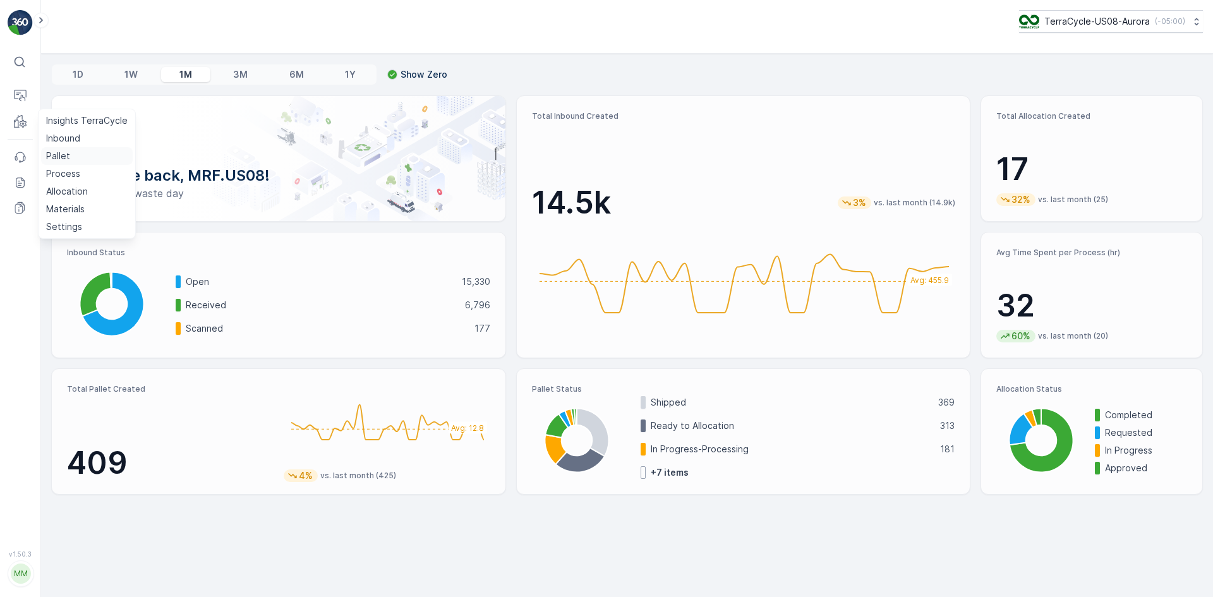
click at [57, 153] on p "Pallet" at bounding box center [58, 156] width 24 height 13
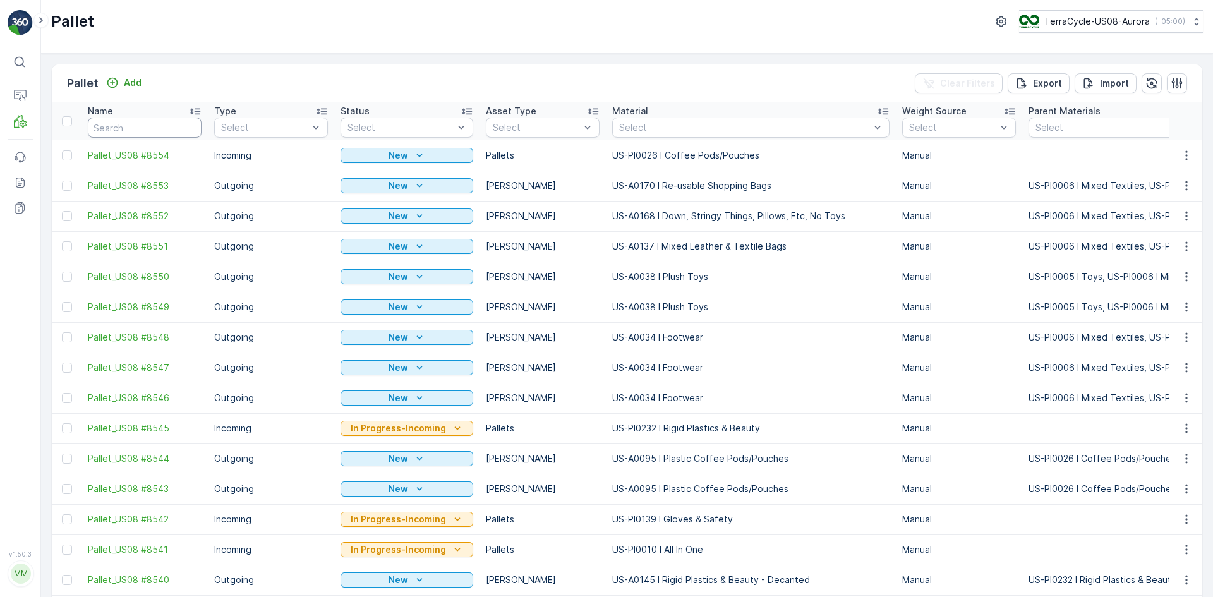
click at [177, 117] on input "text" at bounding box center [145, 127] width 114 height 20
type input "sc"
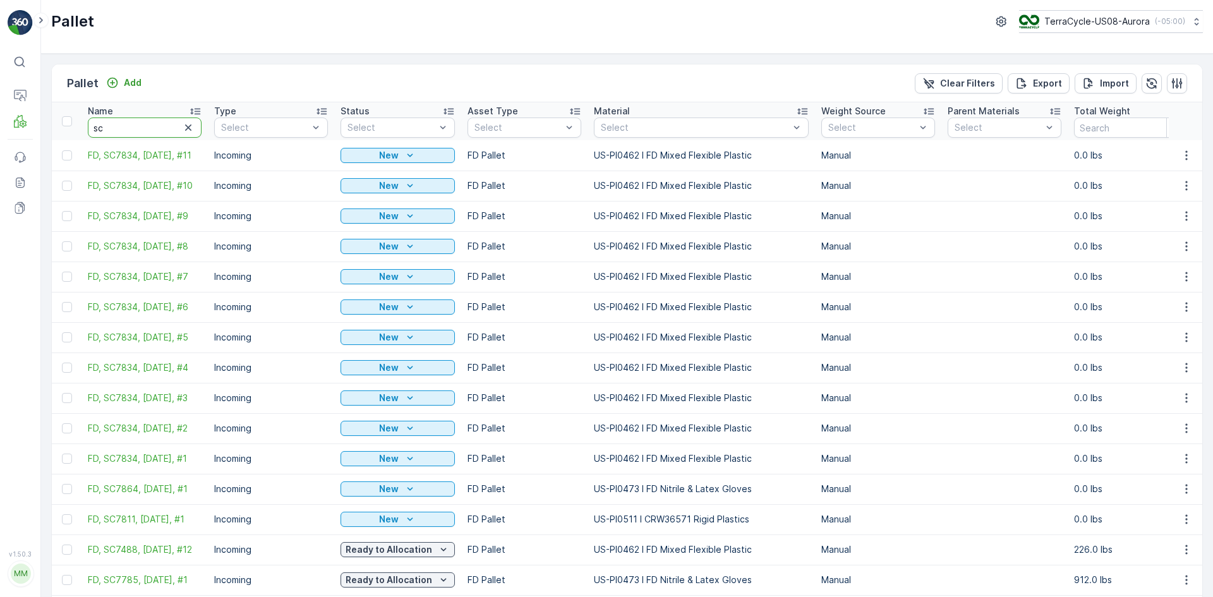
click at [155, 122] on input "sc" at bounding box center [145, 127] width 114 height 20
type input "sc7798"
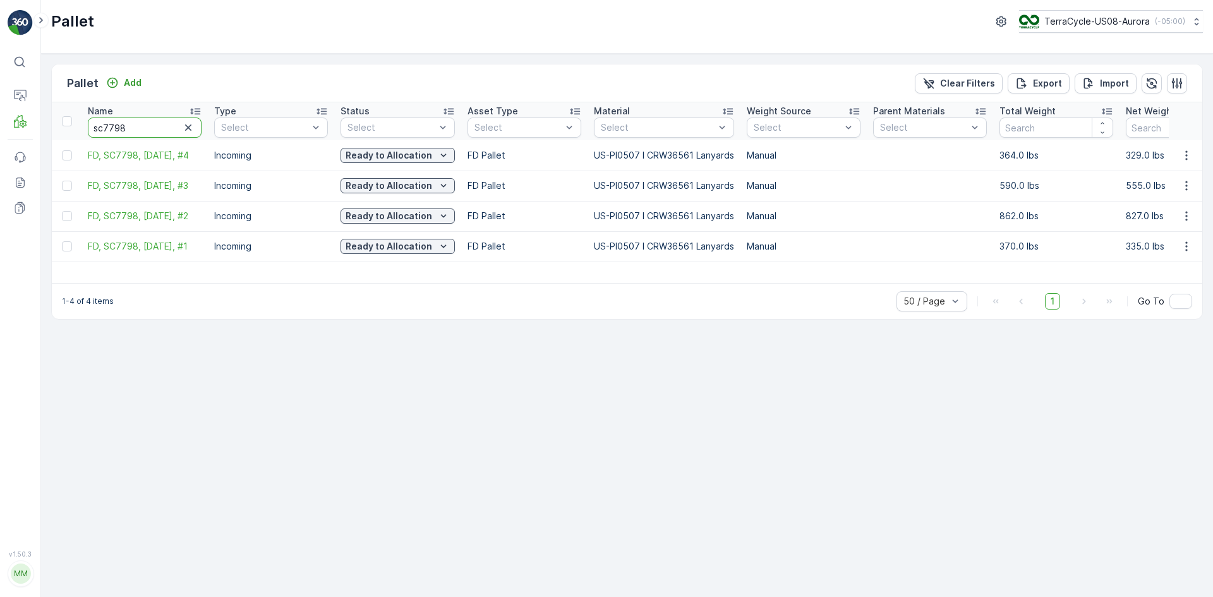
drag, startPoint x: 145, startPoint y: 128, endPoint x: 113, endPoint y: 140, distance: 34.4
click at [113, 140] on th "Name sc7798" at bounding box center [144, 121] width 126 height 38
type input "sc7730"
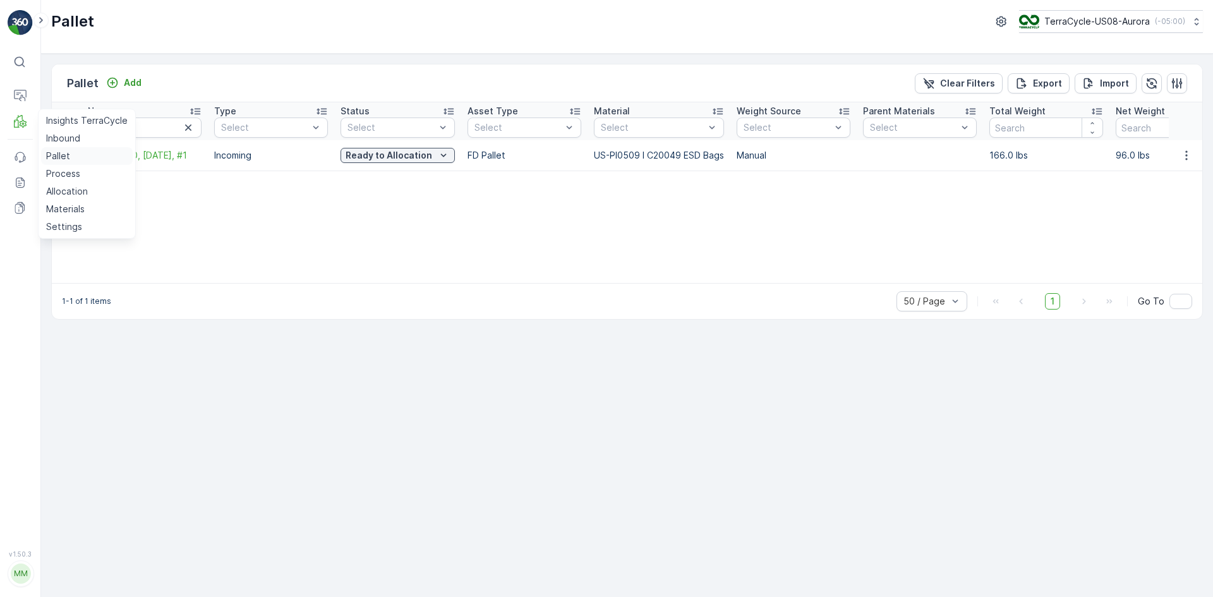
click at [63, 151] on p "Pallet" at bounding box center [58, 156] width 24 height 13
click at [61, 153] on p "Pallet" at bounding box center [58, 156] width 24 height 13
click at [76, 157] on link "Pallet" at bounding box center [87, 156] width 92 height 18
click at [61, 172] on p "Process" at bounding box center [63, 173] width 34 height 13
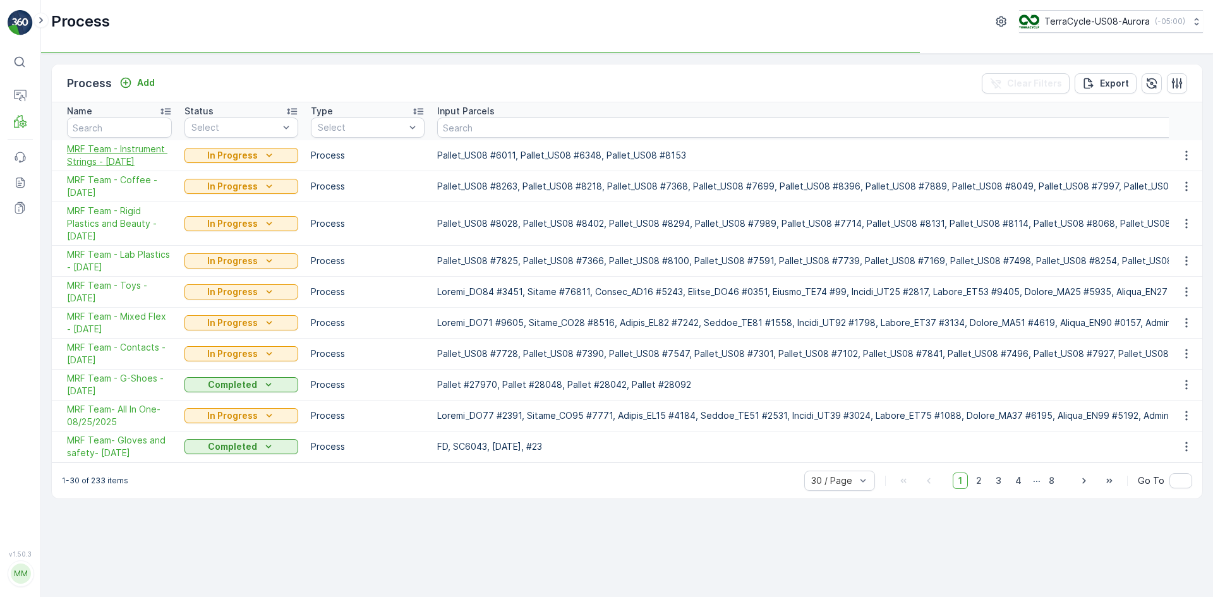
click at [152, 156] on span "MRF Team - Instrument Strings - [DATE]" at bounding box center [119, 155] width 105 height 25
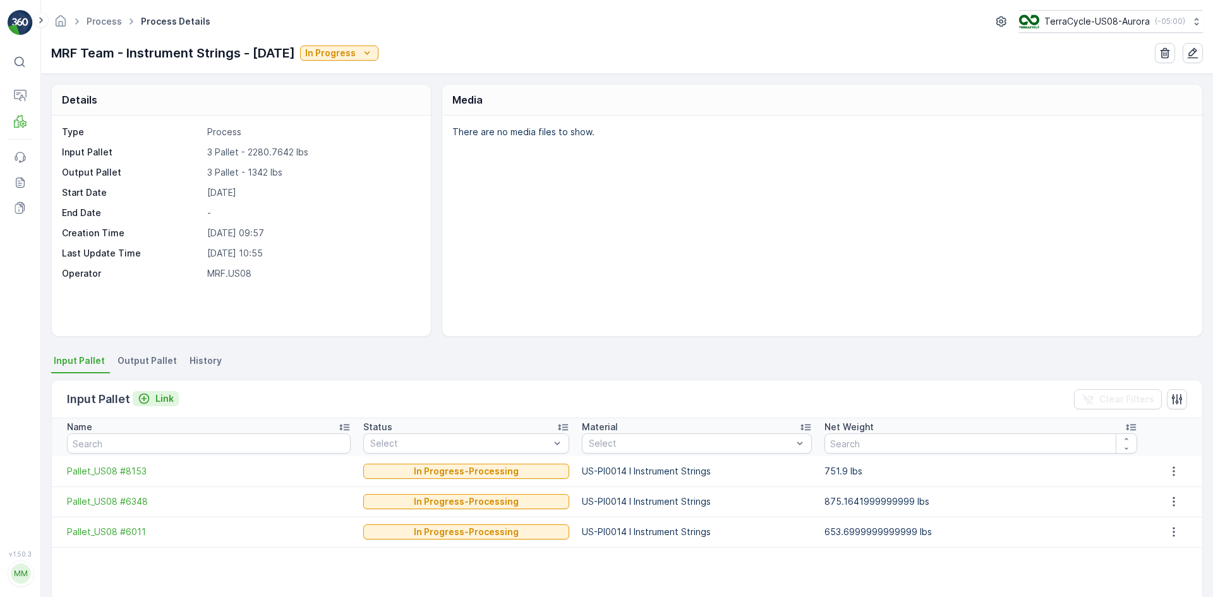
click at [159, 397] on p "Link" at bounding box center [164, 398] width 18 height 13
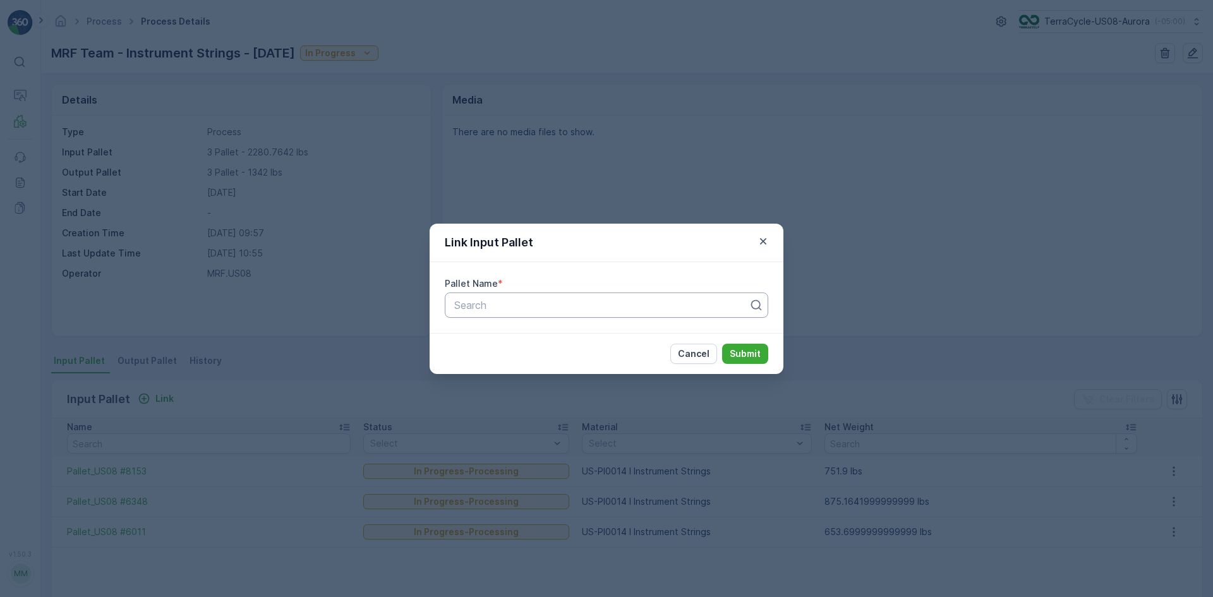
click at [515, 304] on div at bounding box center [601, 304] width 297 height 11
type input "6011"
click at [538, 333] on span "Pallet_US08 #6011" at bounding box center [496, 335] width 88 height 11
click at [750, 348] on p "Submit" at bounding box center [745, 353] width 31 height 13
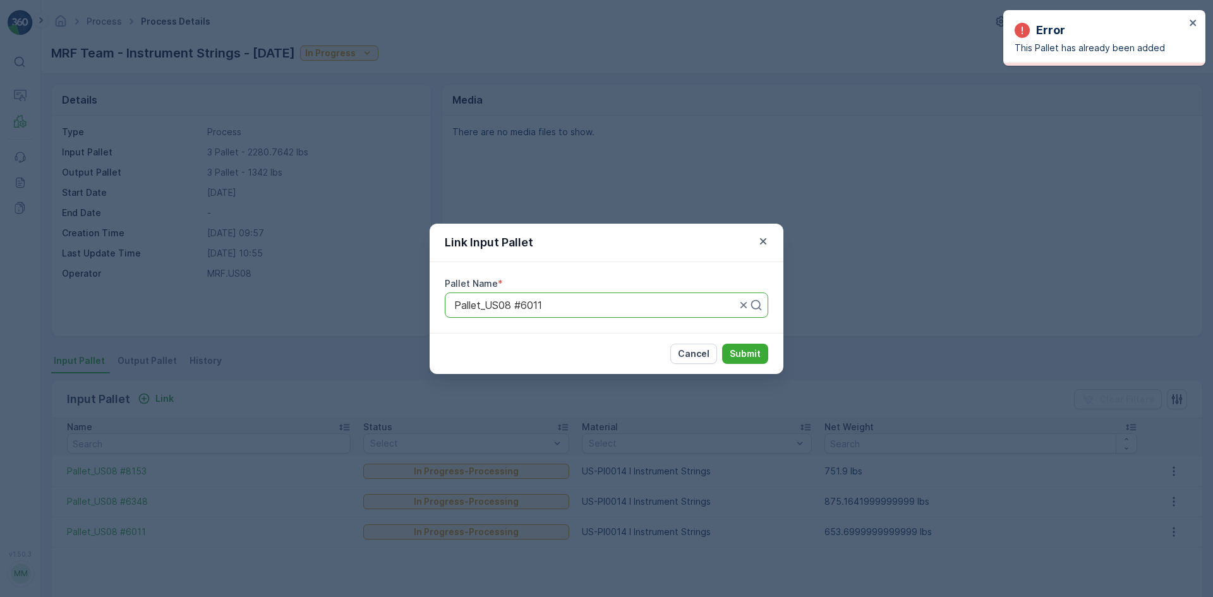
click at [928, 206] on div "Link Input Pallet Pallet Name * Pallet_US08 #6011 Cancel Submit" at bounding box center [606, 298] width 1213 height 597
